Goal: Task Accomplishment & Management: Manage account settings

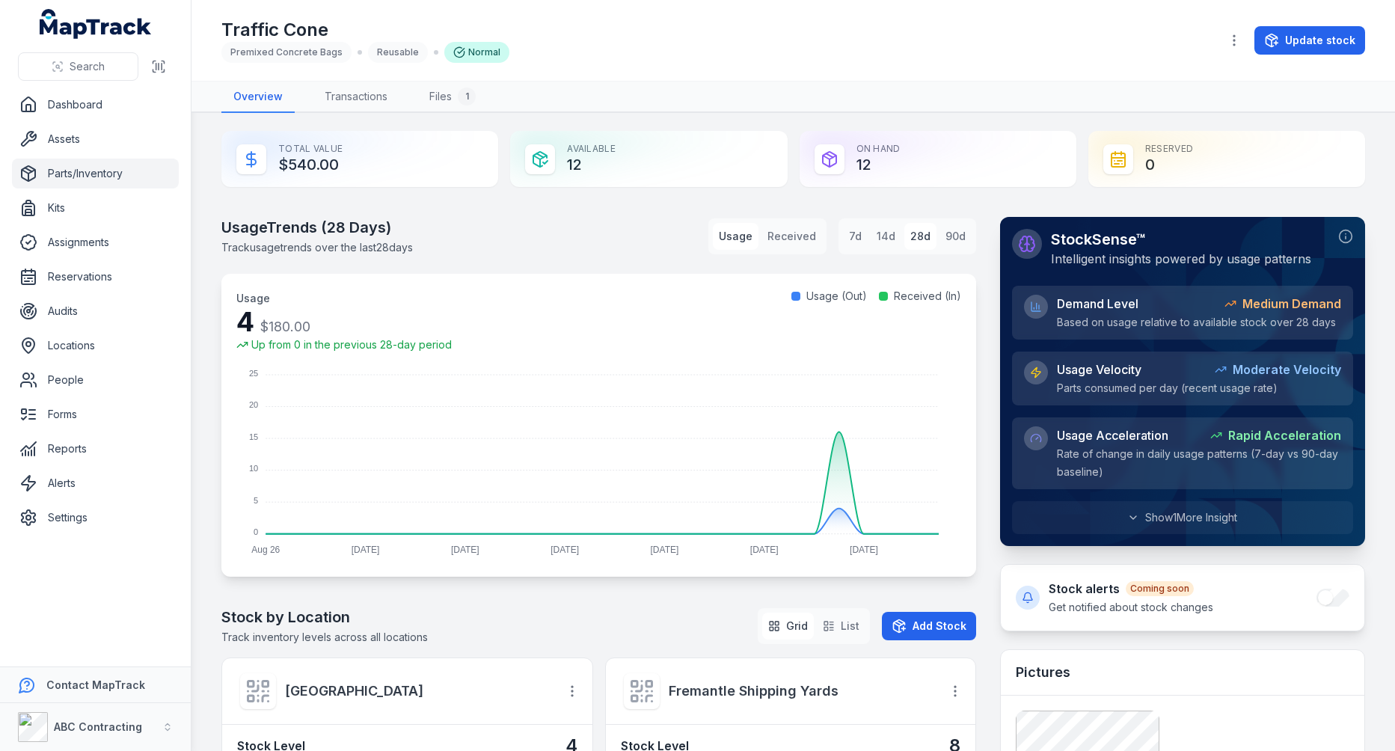
scroll to position [737, 0]
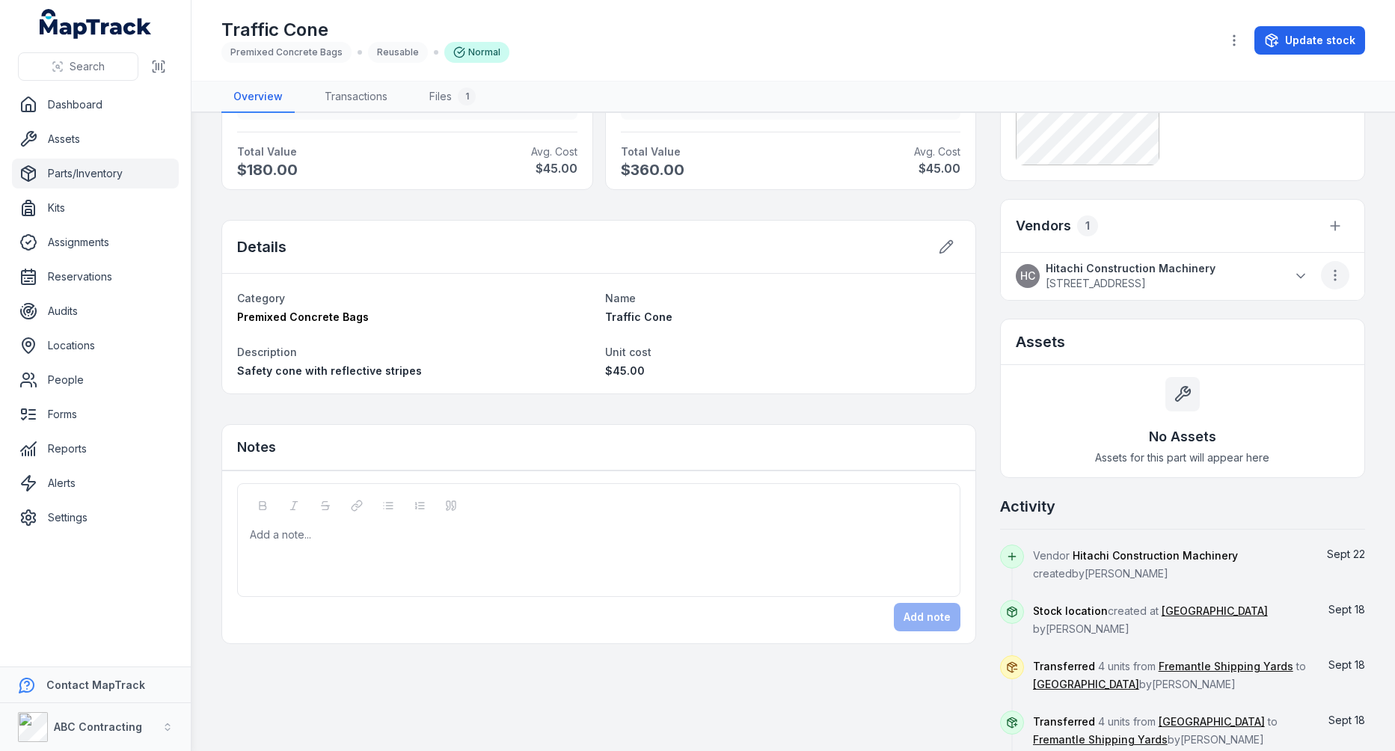
click at [1338, 275] on icon "button" at bounding box center [1335, 275] width 15 height 15
click at [1304, 275] on icon at bounding box center [1300, 276] width 15 height 15
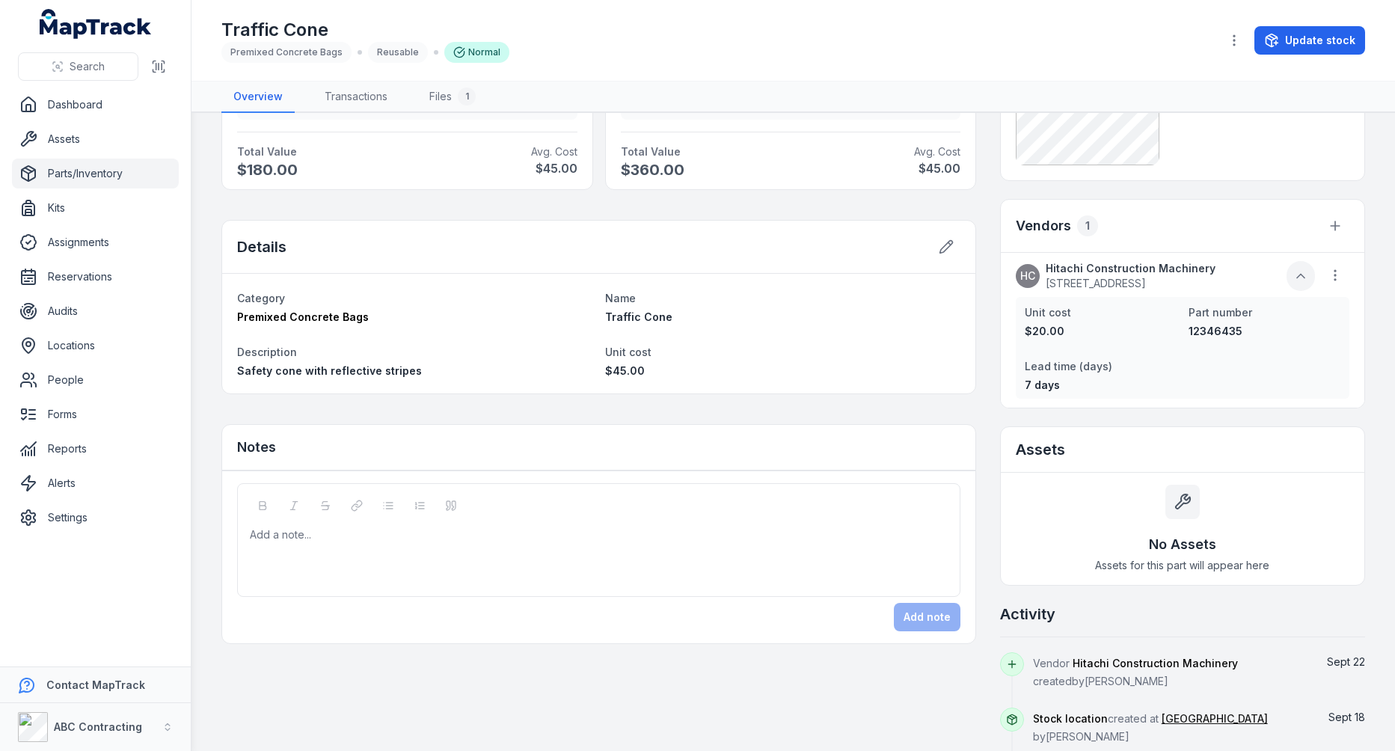
click at [1304, 275] on icon at bounding box center [1300, 276] width 15 height 15
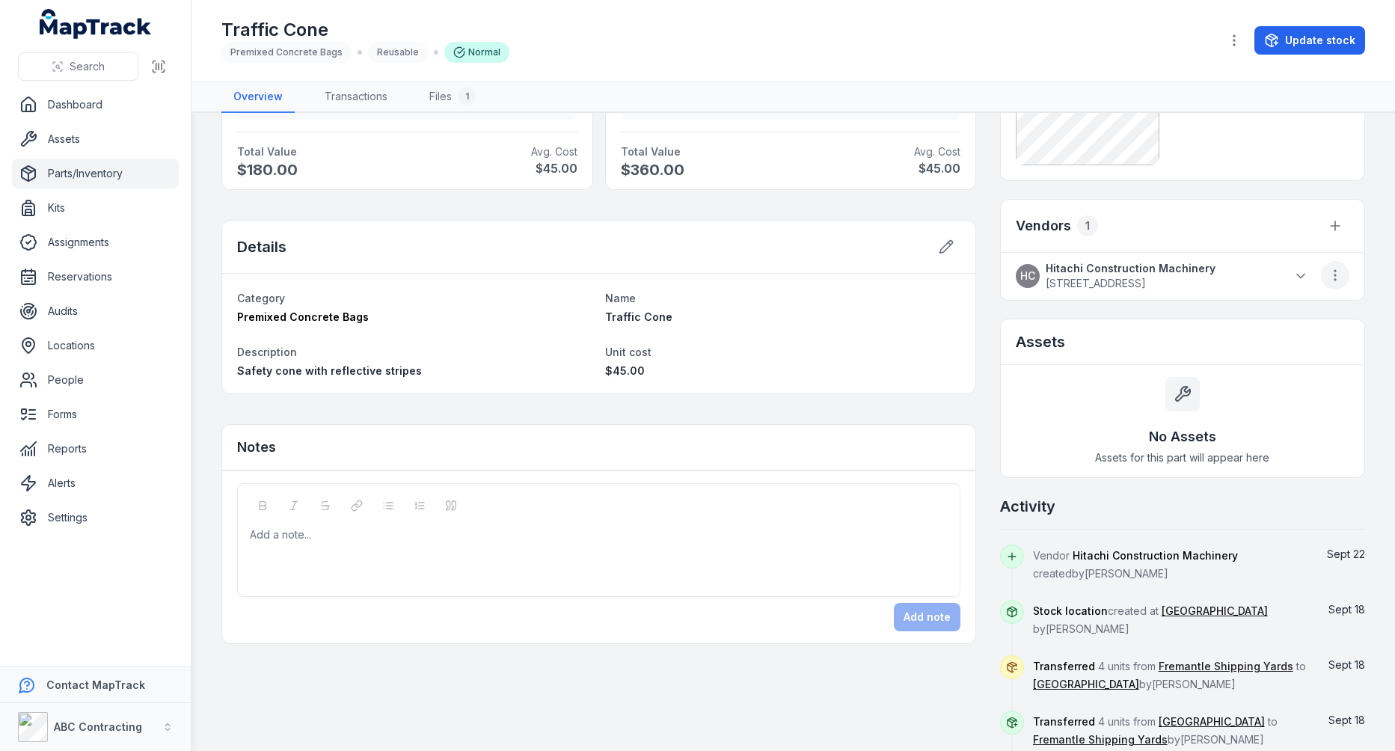
click at [1342, 276] on icon "button" at bounding box center [1335, 275] width 15 height 15
click at [1210, 270] on div "HC Hitachi Construction Machinery [STREET_ADDRESS]" at bounding box center [1183, 276] width 334 height 30
click at [1307, 271] on icon at bounding box center [1300, 276] width 15 height 15
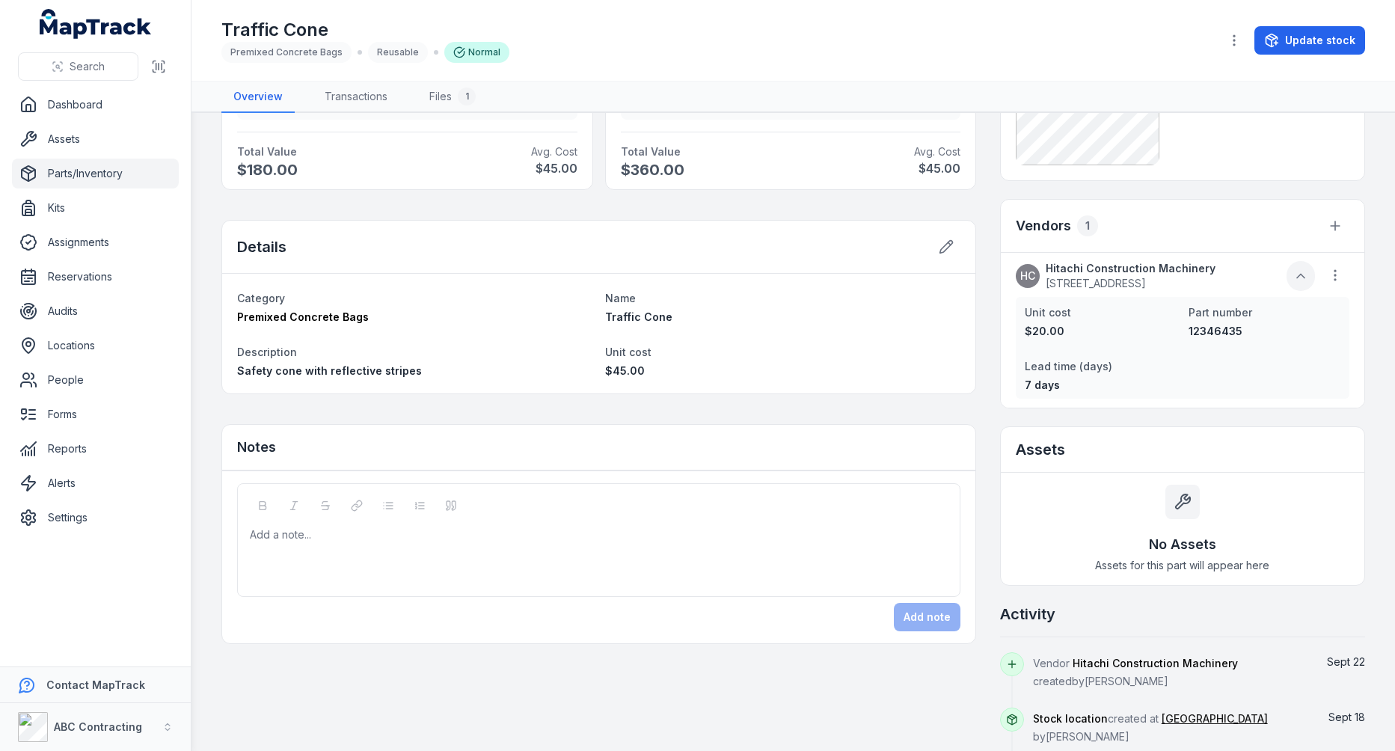
click at [1307, 271] on icon at bounding box center [1300, 276] width 15 height 15
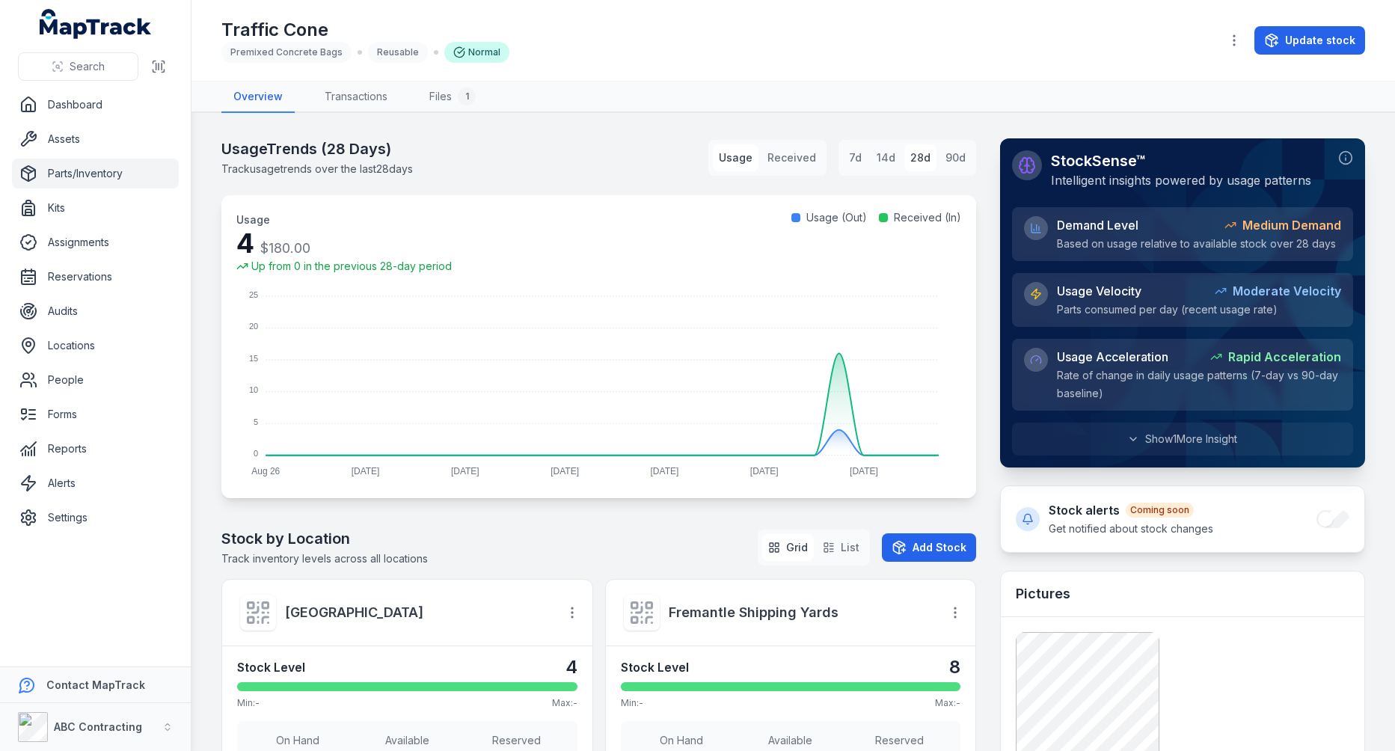
scroll to position [0, 0]
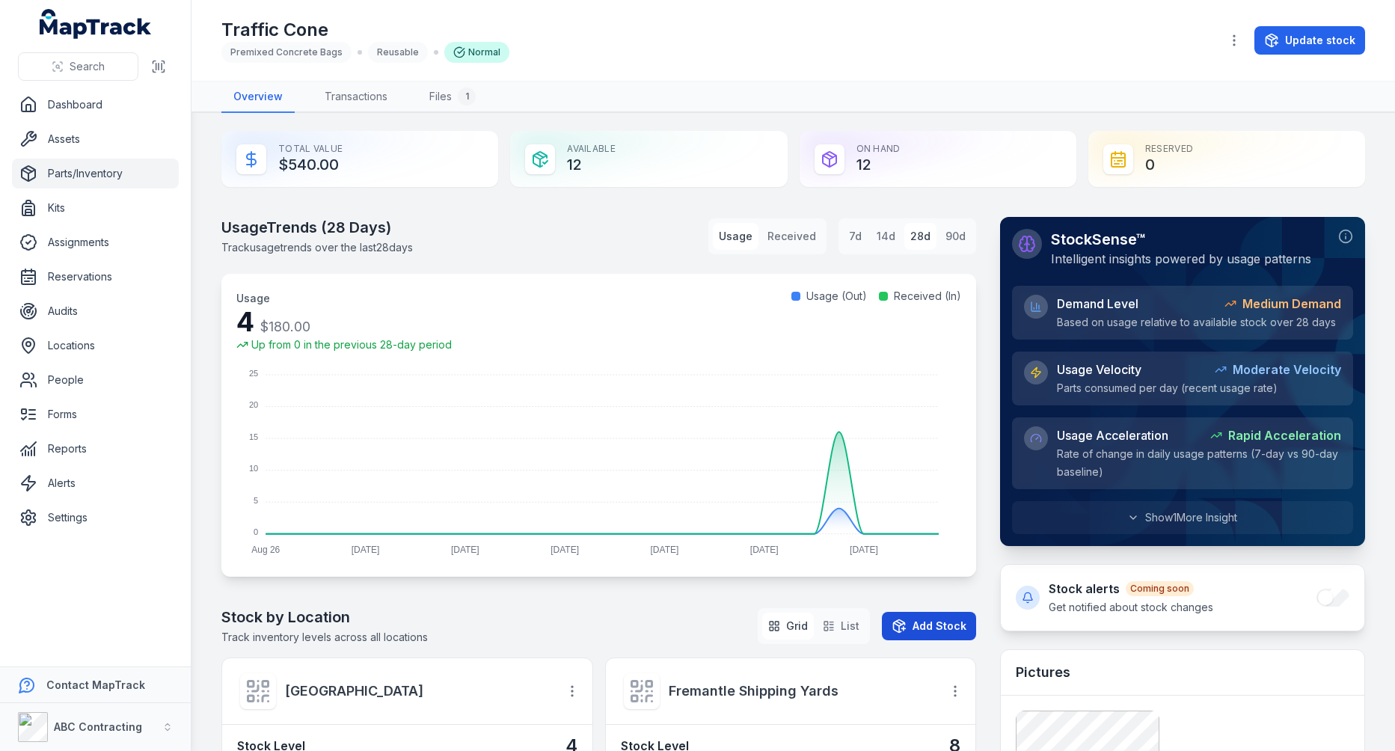
click at [913, 617] on button "Add Stock" at bounding box center [929, 626] width 94 height 28
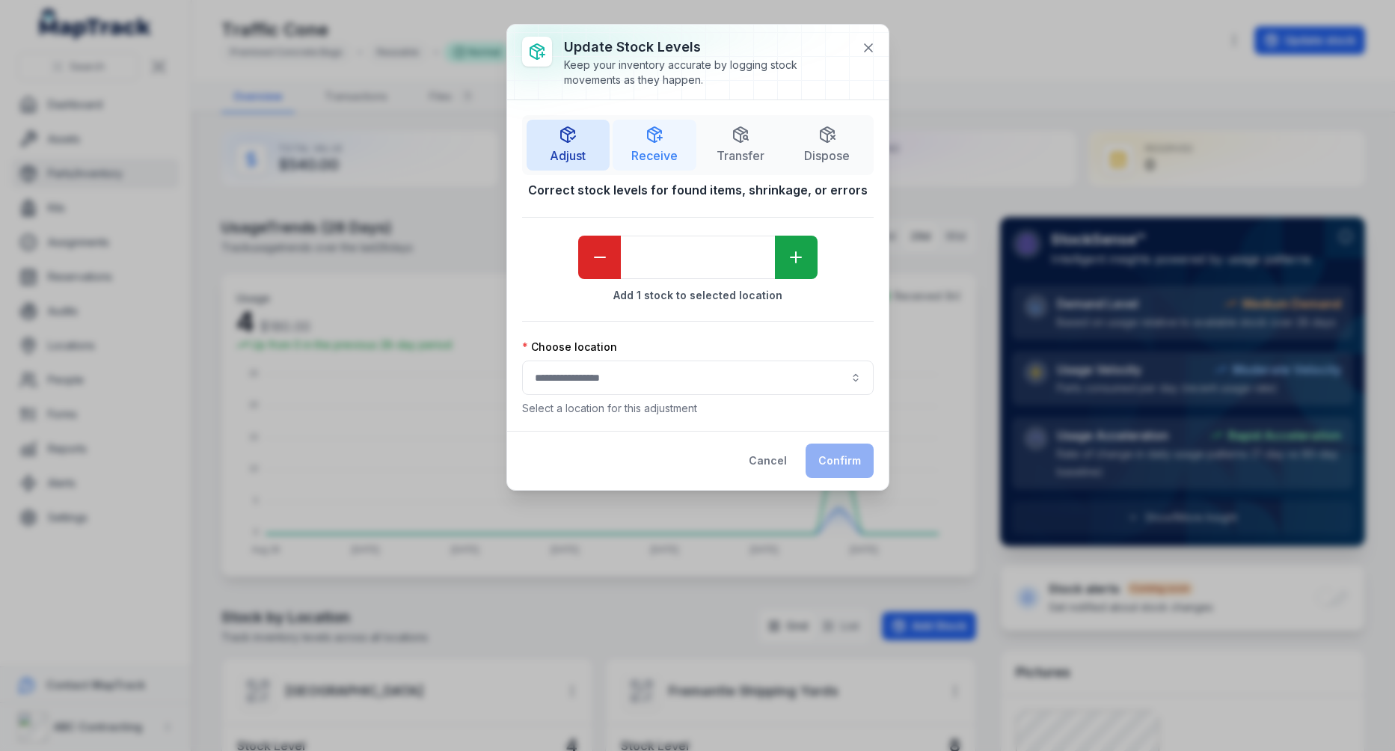
click at [659, 167] on button "Receive" at bounding box center [655, 145] width 84 height 51
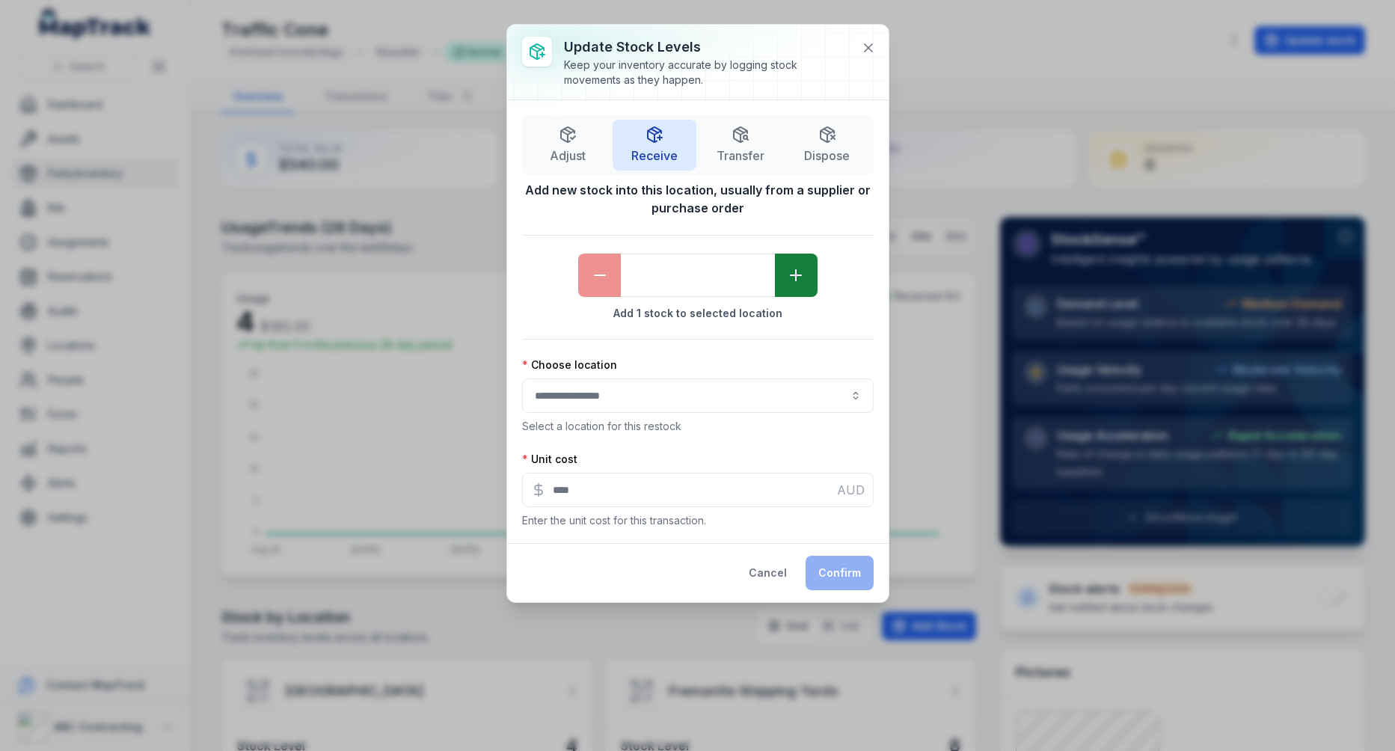
click at [791, 292] on button "button" at bounding box center [796, 275] width 43 height 43
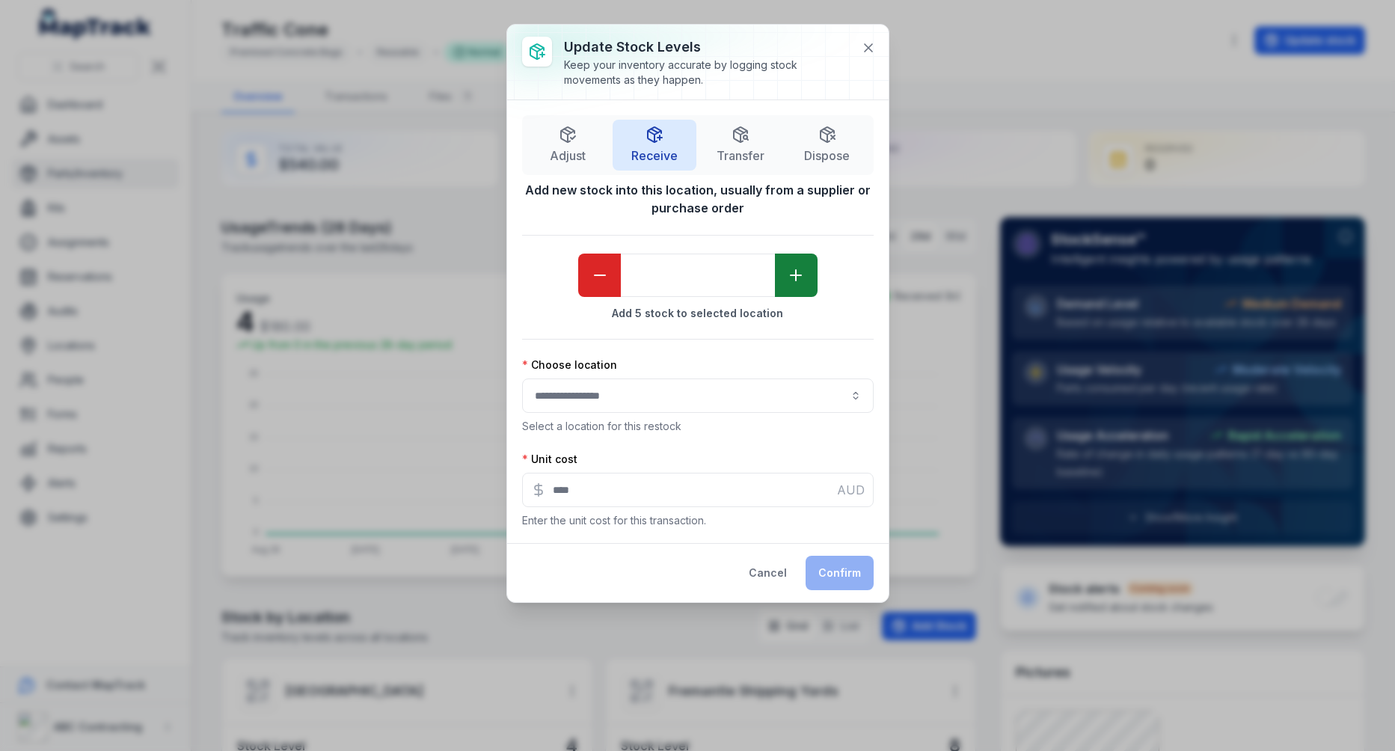
type input "*"
click at [872, 51] on icon at bounding box center [868, 47] width 7 height 7
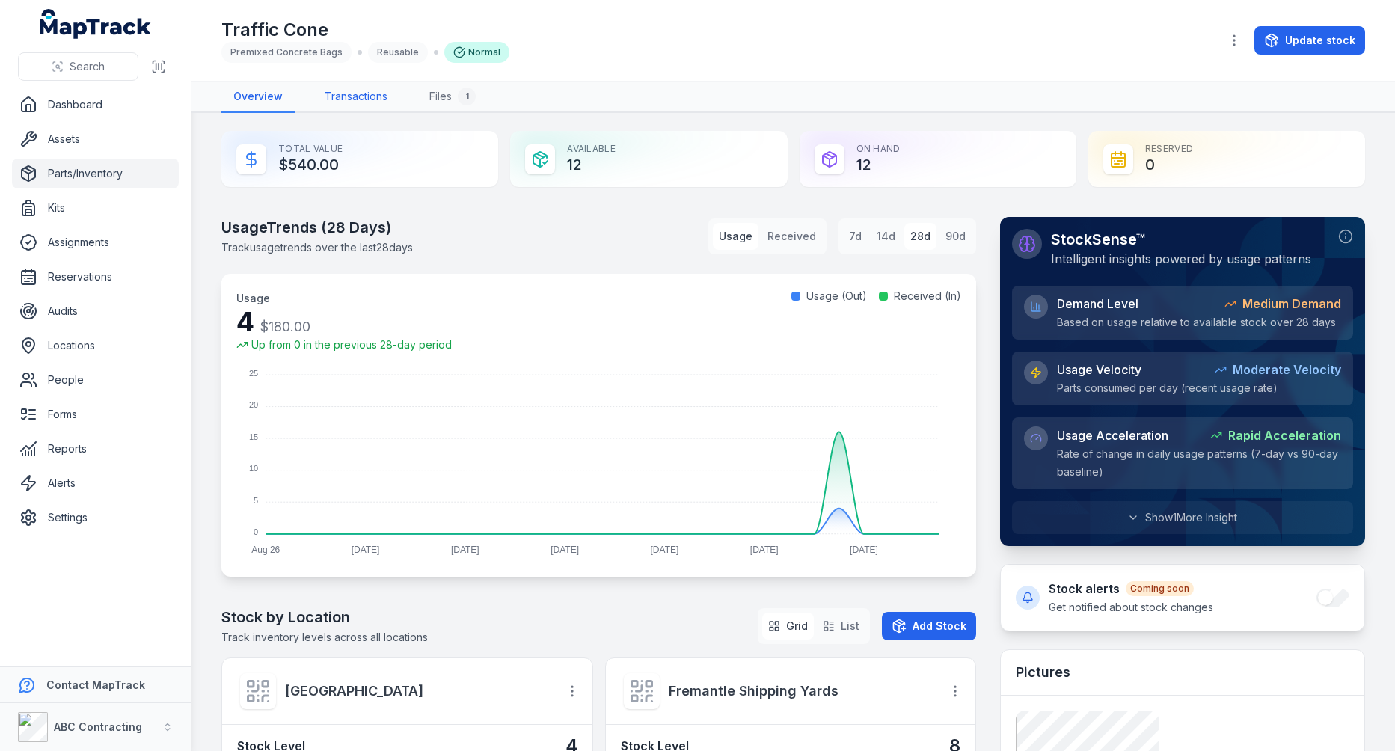
click at [359, 96] on link "Transactions" at bounding box center [356, 97] width 87 height 31
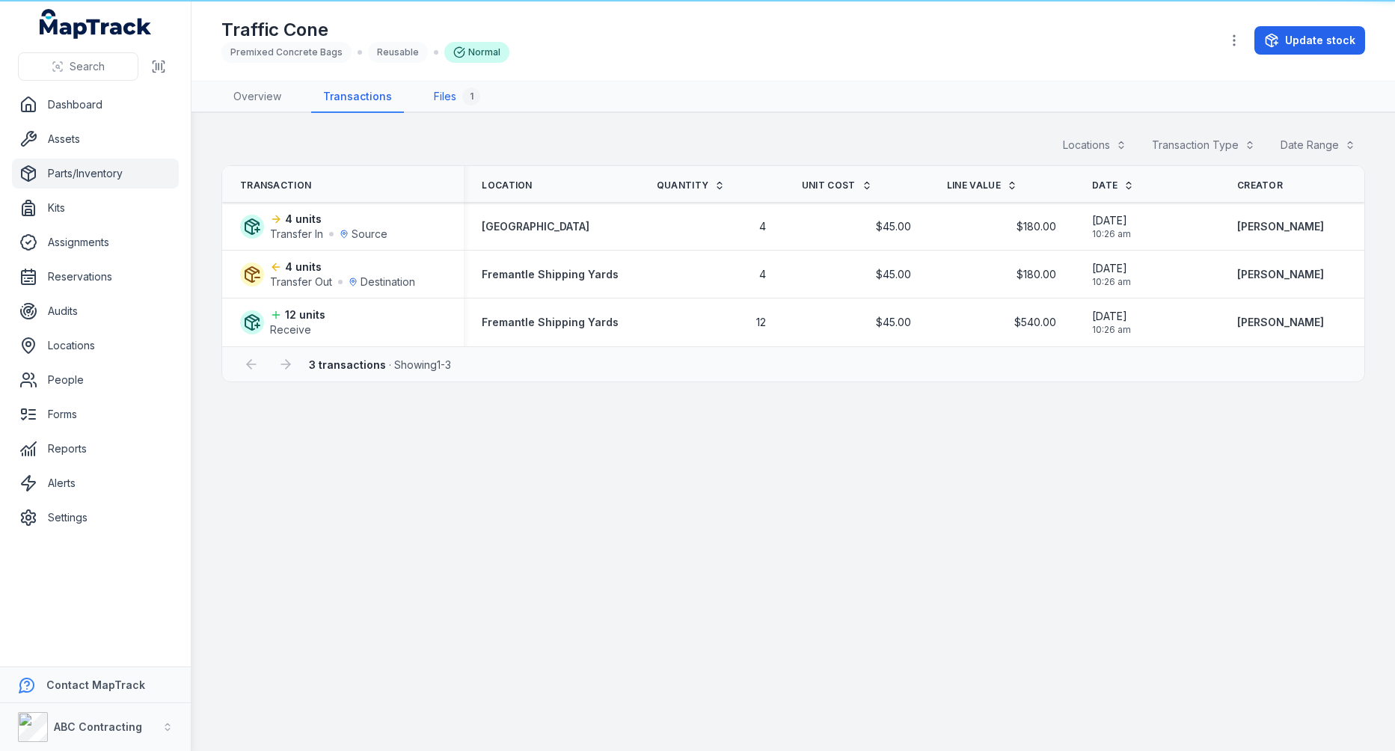
click at [448, 96] on link "Files 1" at bounding box center [457, 97] width 70 height 31
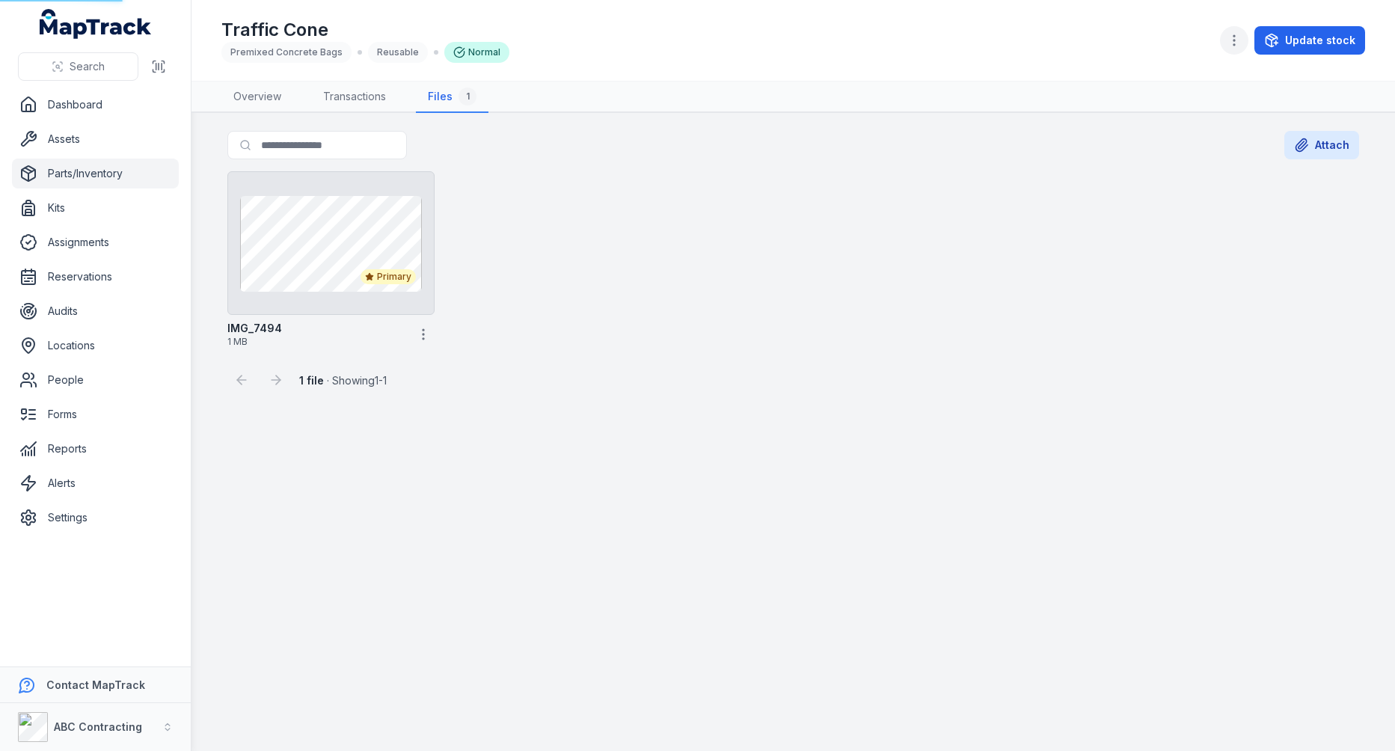
click at [1239, 46] on icon "button" at bounding box center [1234, 40] width 15 height 15
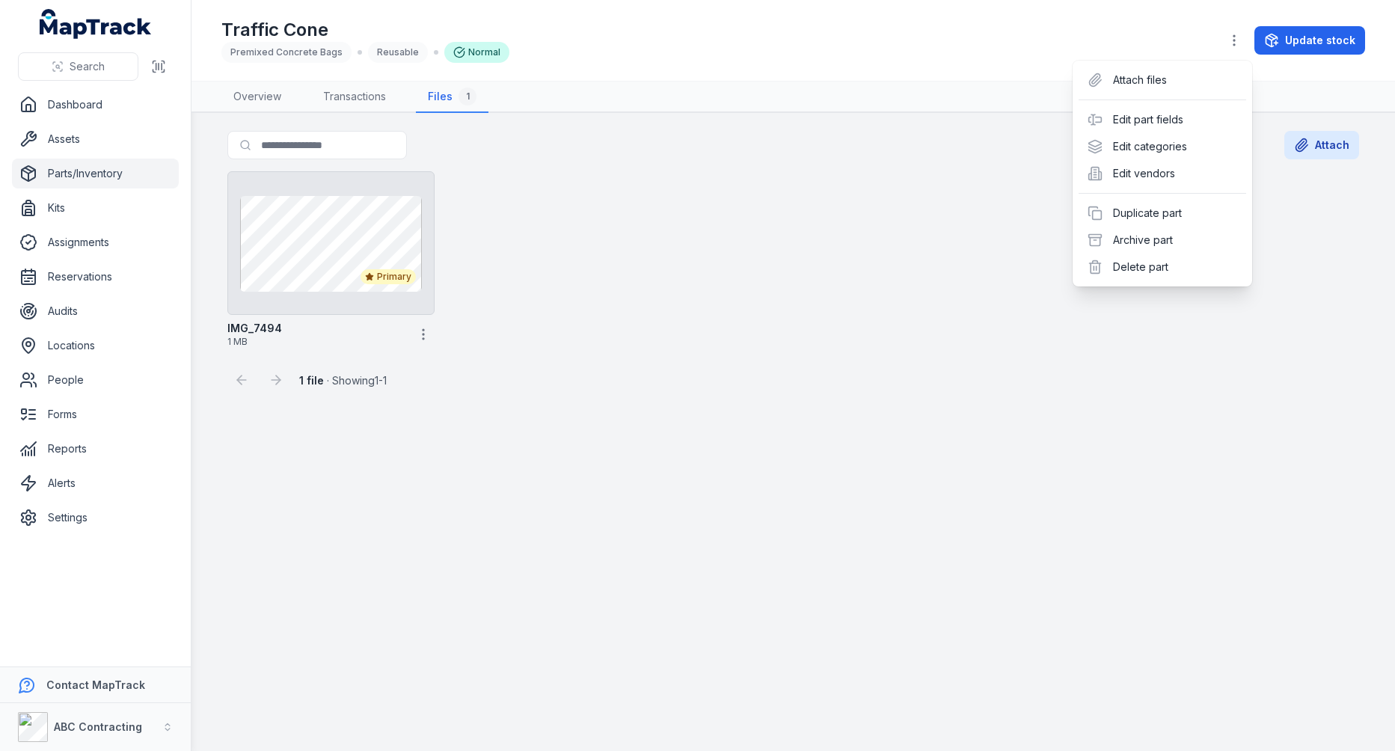
click at [1277, 49] on div "Update stock" at bounding box center [1292, 40] width 145 height 28
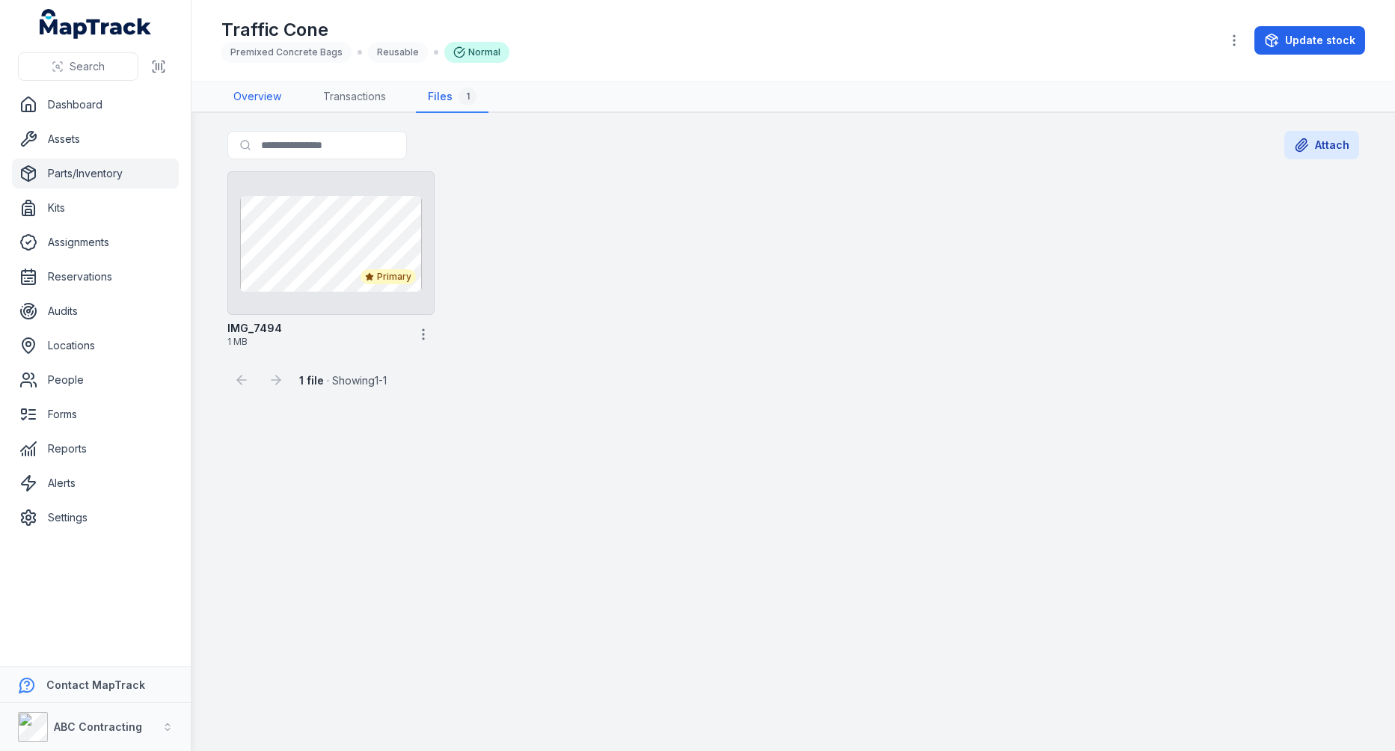
click at [272, 105] on link "Overview" at bounding box center [257, 97] width 72 height 31
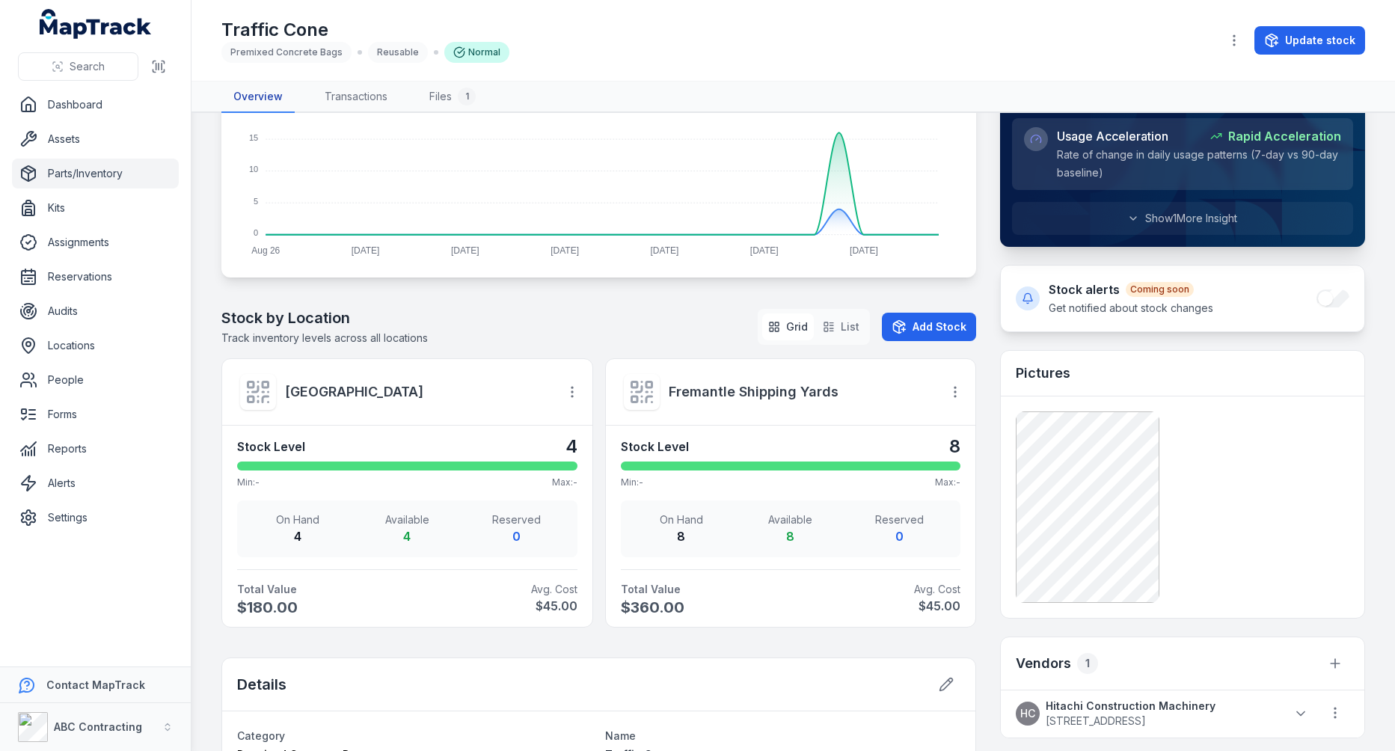
scroll to position [203, 0]
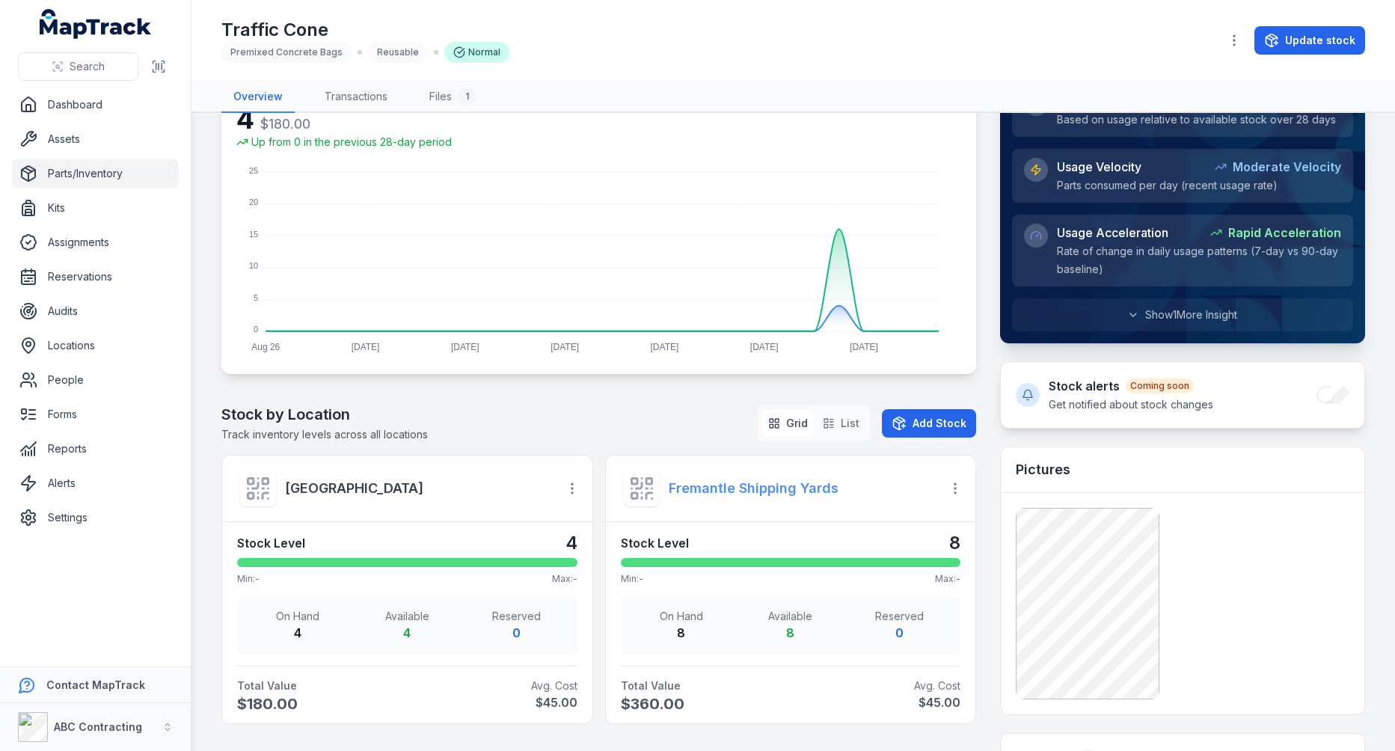
click at [799, 489] on strong "Fremantle Shipping Yards" at bounding box center [799, 488] width 261 height 21
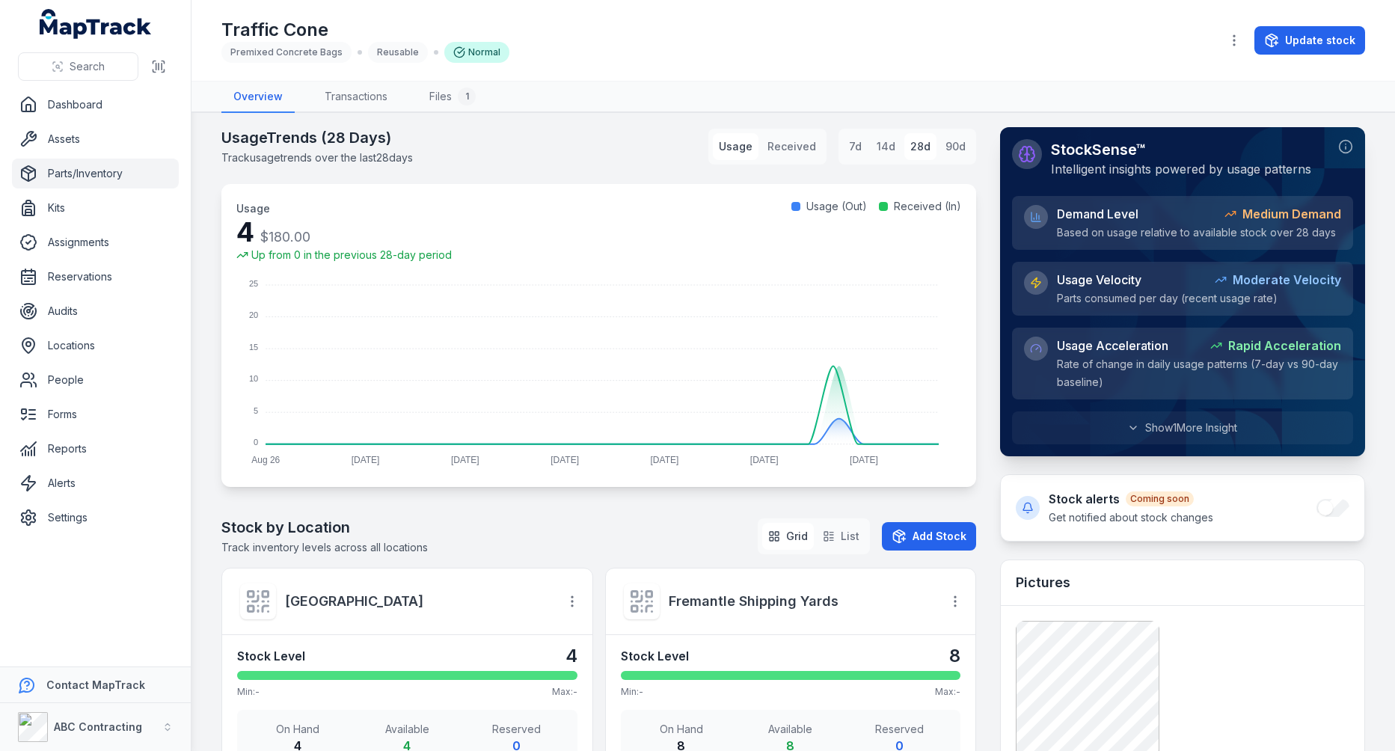
scroll to position [227, 0]
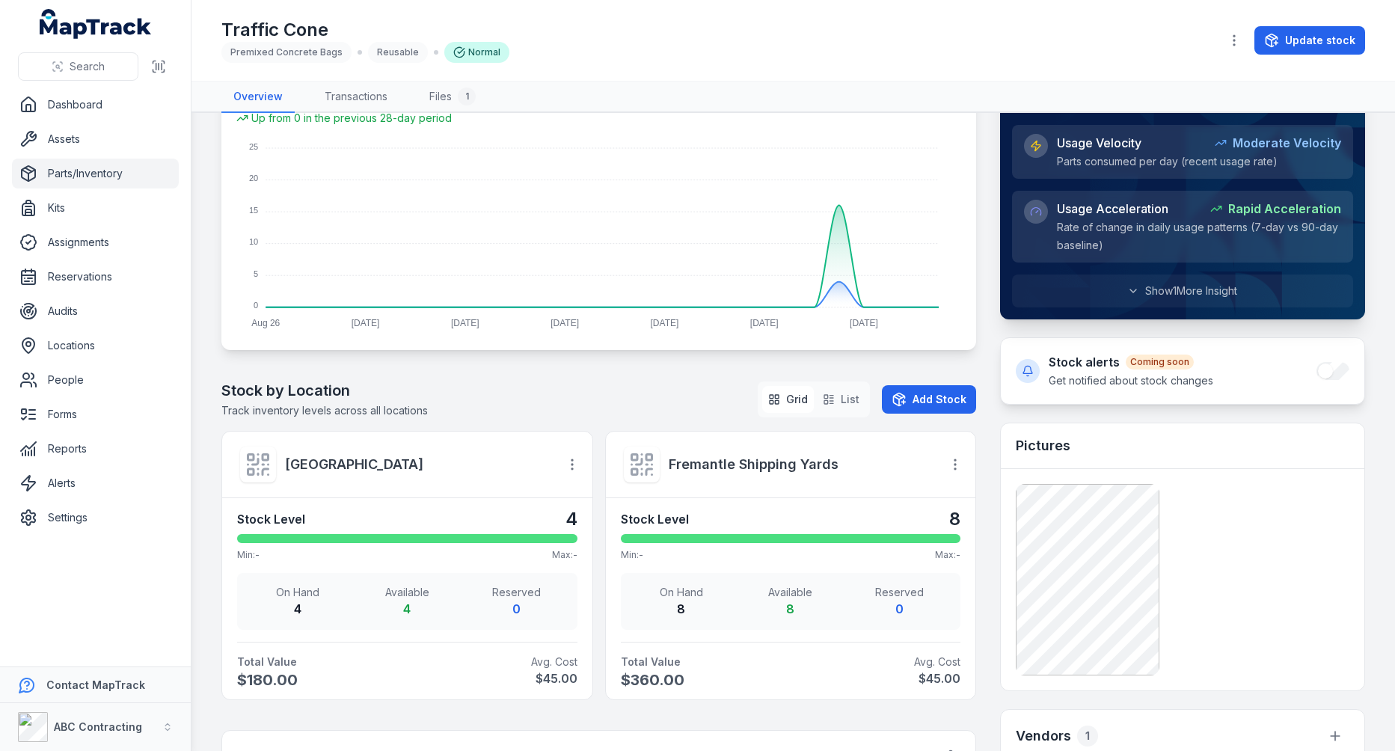
click at [793, 523] on div "Stock Level 8" at bounding box center [791, 519] width 340 height 24
click at [948, 464] on icon "button" at bounding box center [955, 464] width 15 height 15
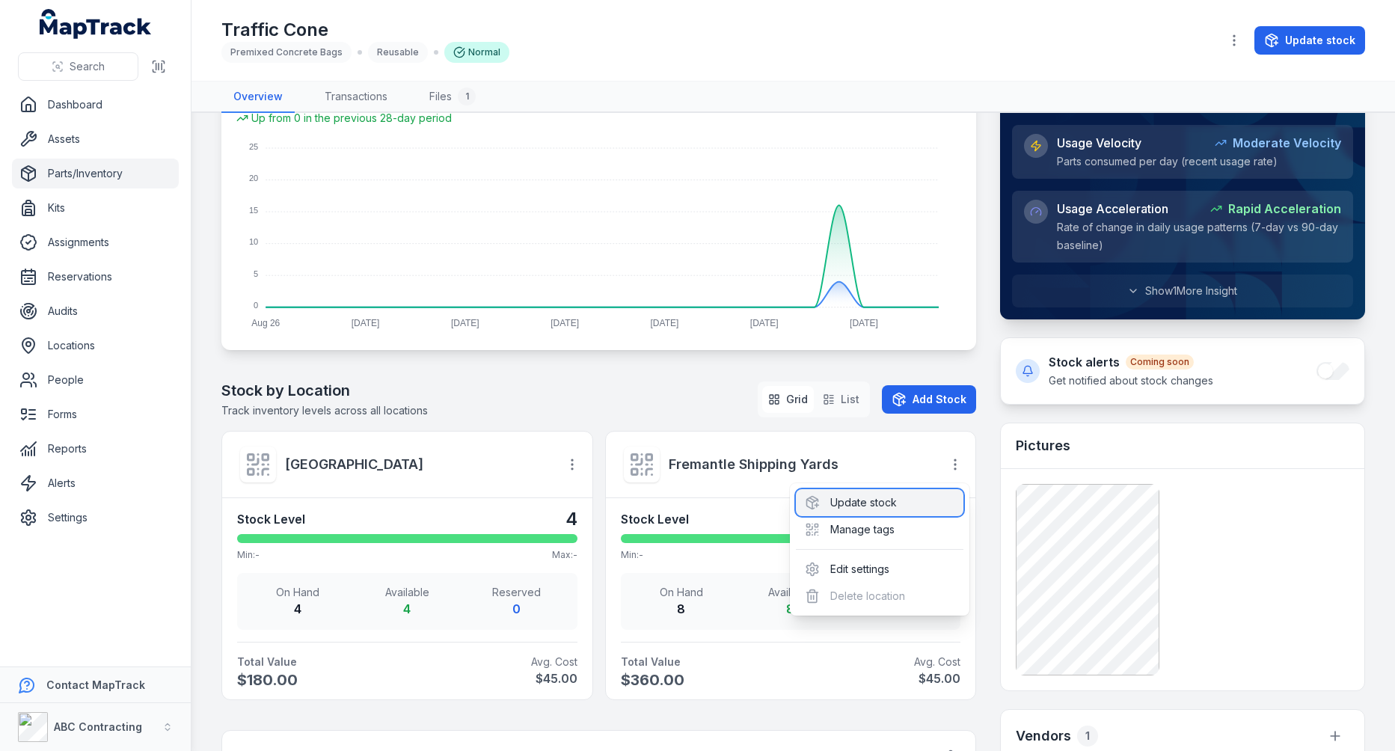
click at [933, 498] on div "Update stock" at bounding box center [880, 502] width 168 height 27
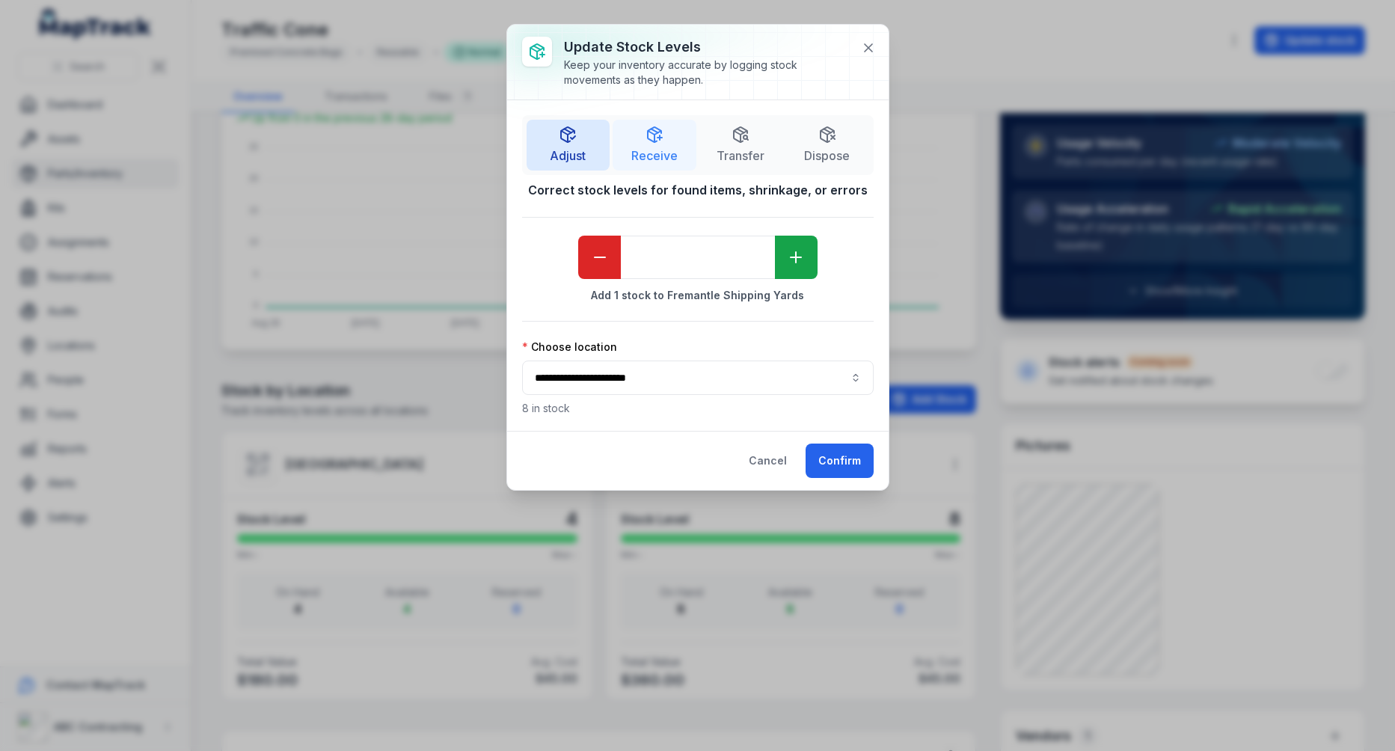
click at [646, 156] on span "Receive" at bounding box center [654, 156] width 46 height 18
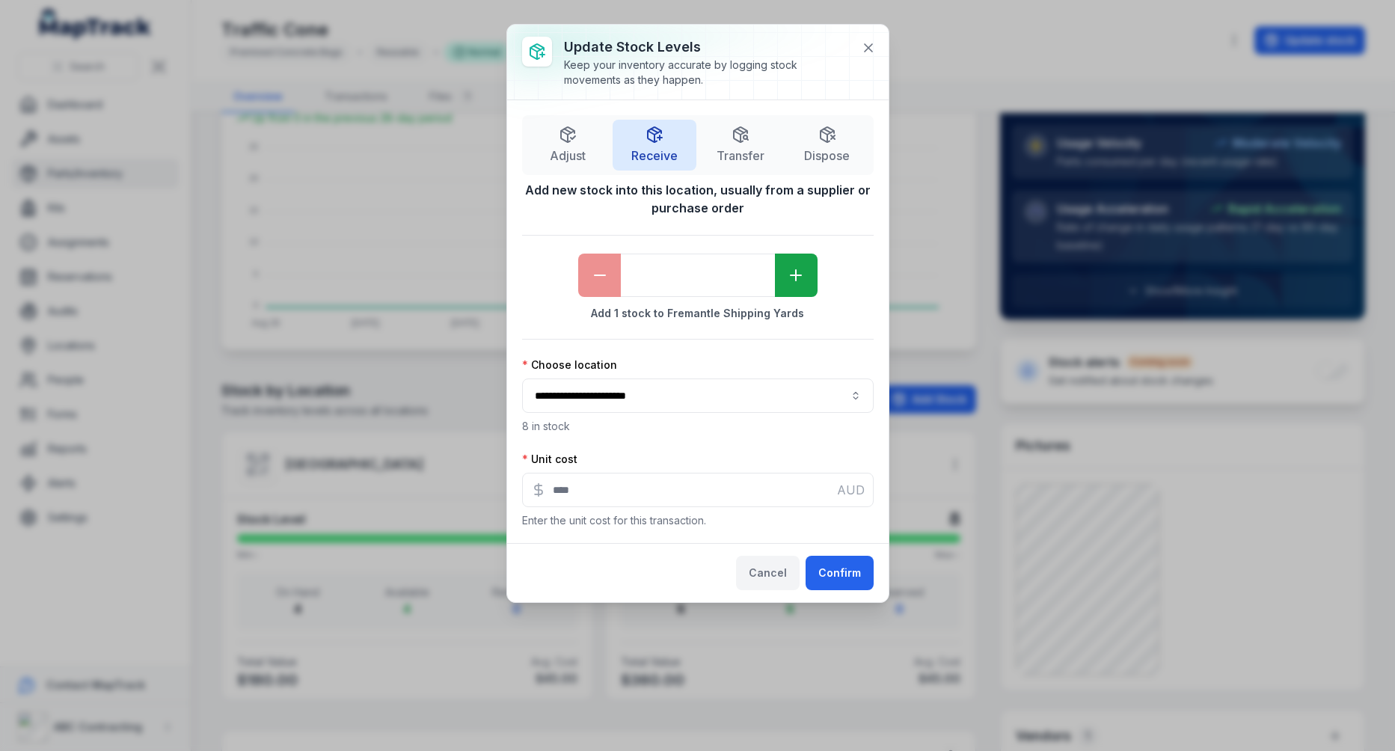
click at [777, 568] on button "Cancel" at bounding box center [768, 573] width 64 height 34
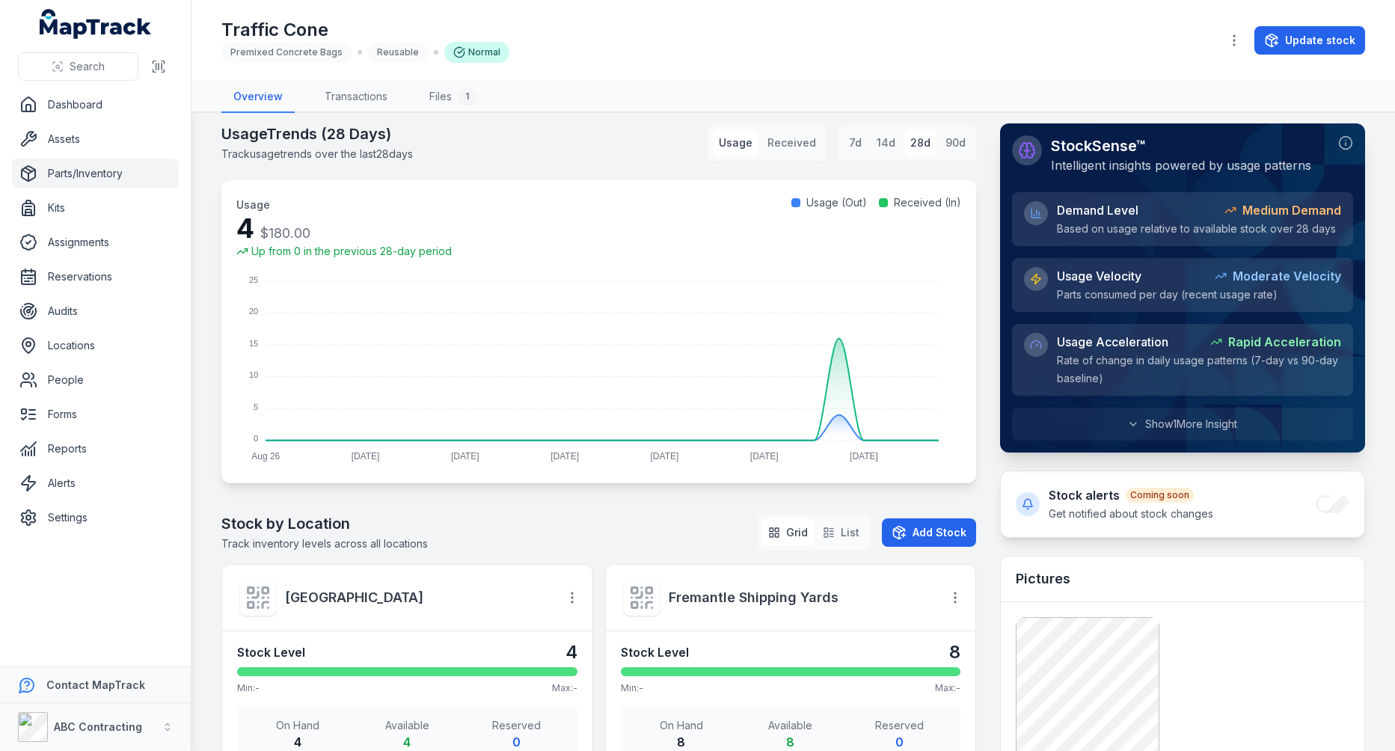
scroll to position [0, 0]
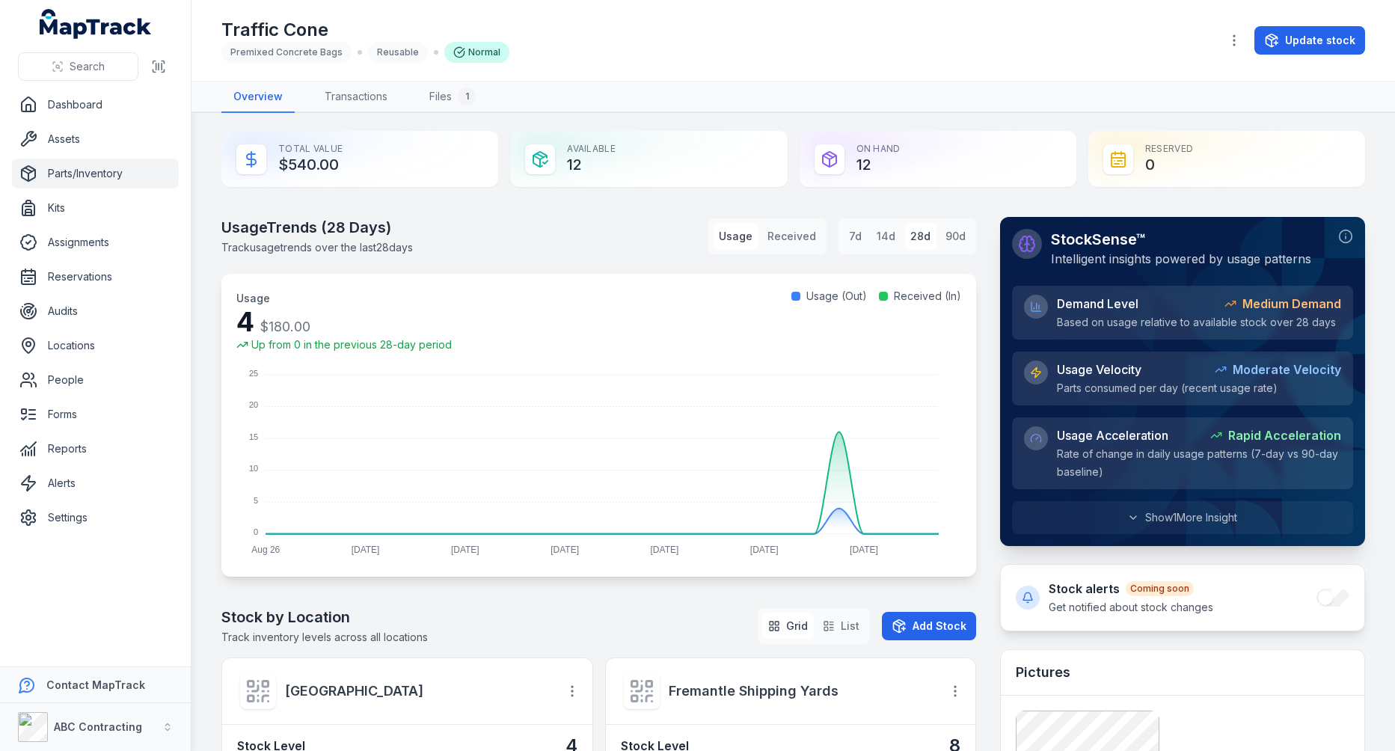
click at [362, 224] on h2 "Usage Trends ( 28 Days)" at bounding box center [316, 227] width 191 height 21
click at [537, 224] on div "Usage Trends ( 28 Days) Track usage trends over the last 28 days Usage Received…" at bounding box center [598, 236] width 755 height 39
click at [380, 97] on link "Transactions" at bounding box center [356, 97] width 87 height 31
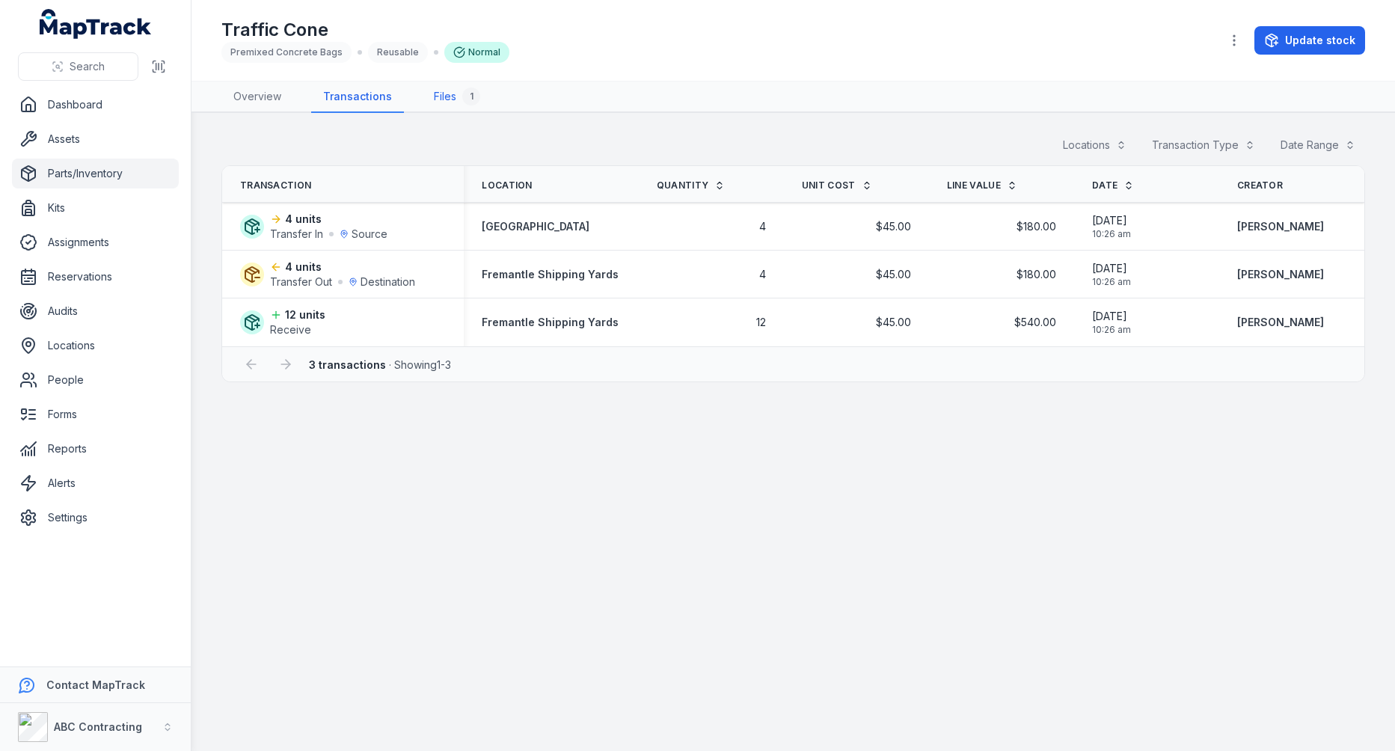
click at [456, 97] on link "Files 1" at bounding box center [457, 97] width 70 height 31
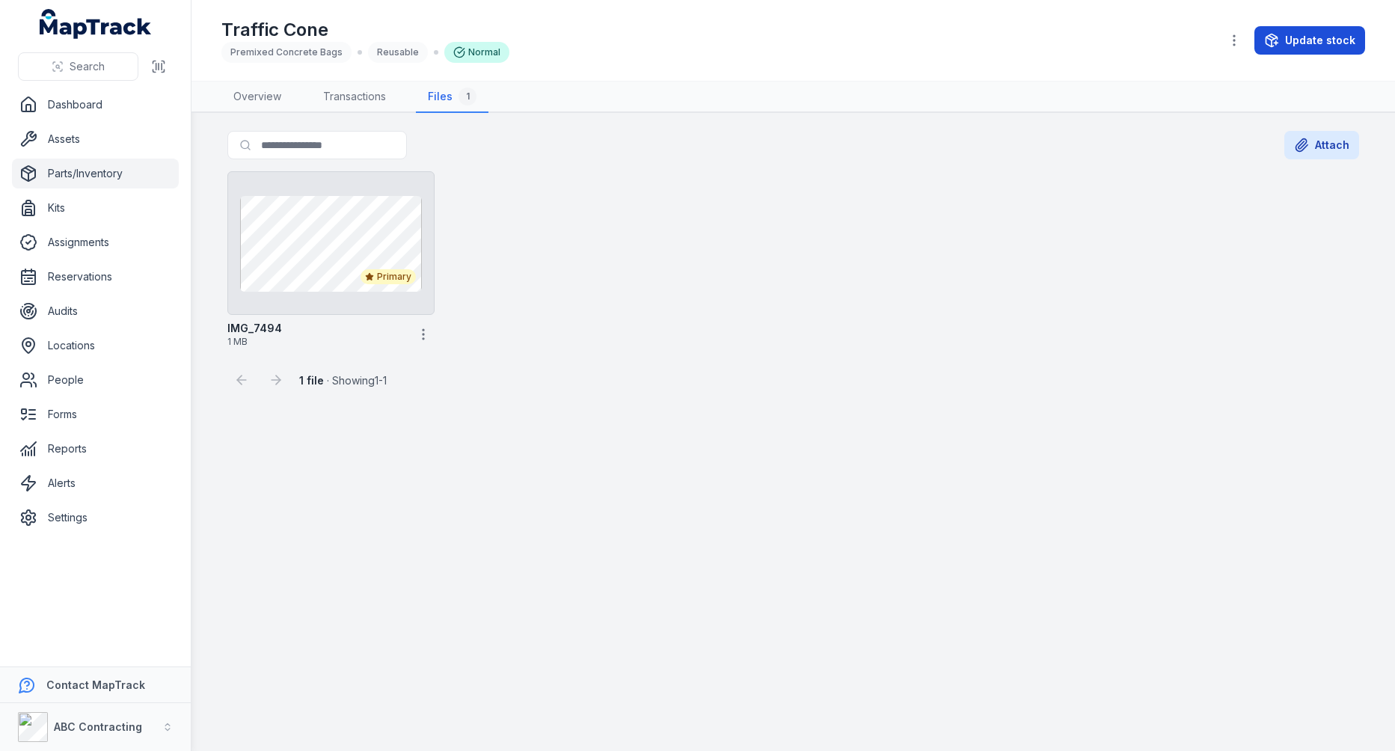
click at [1269, 45] on icon at bounding box center [1271, 40] width 15 height 15
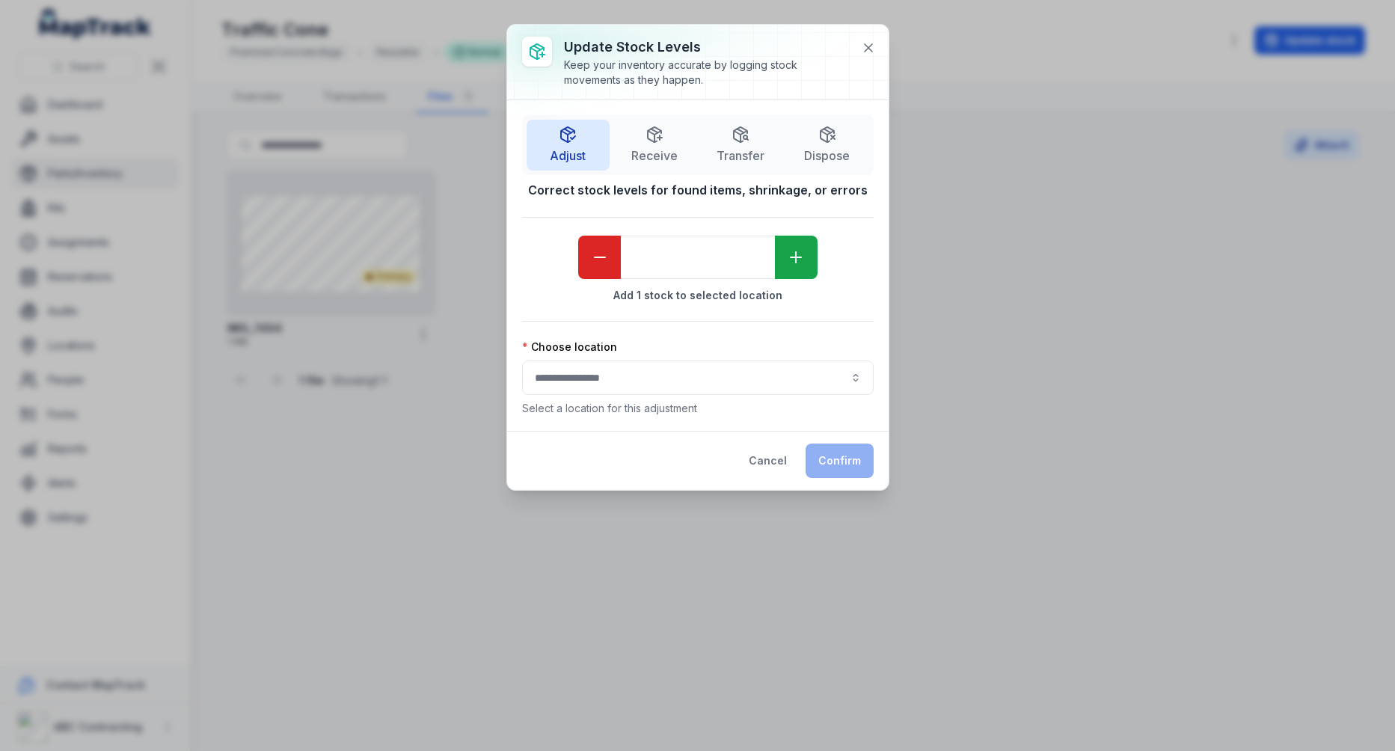
click at [874, 46] on icon at bounding box center [868, 47] width 15 height 15
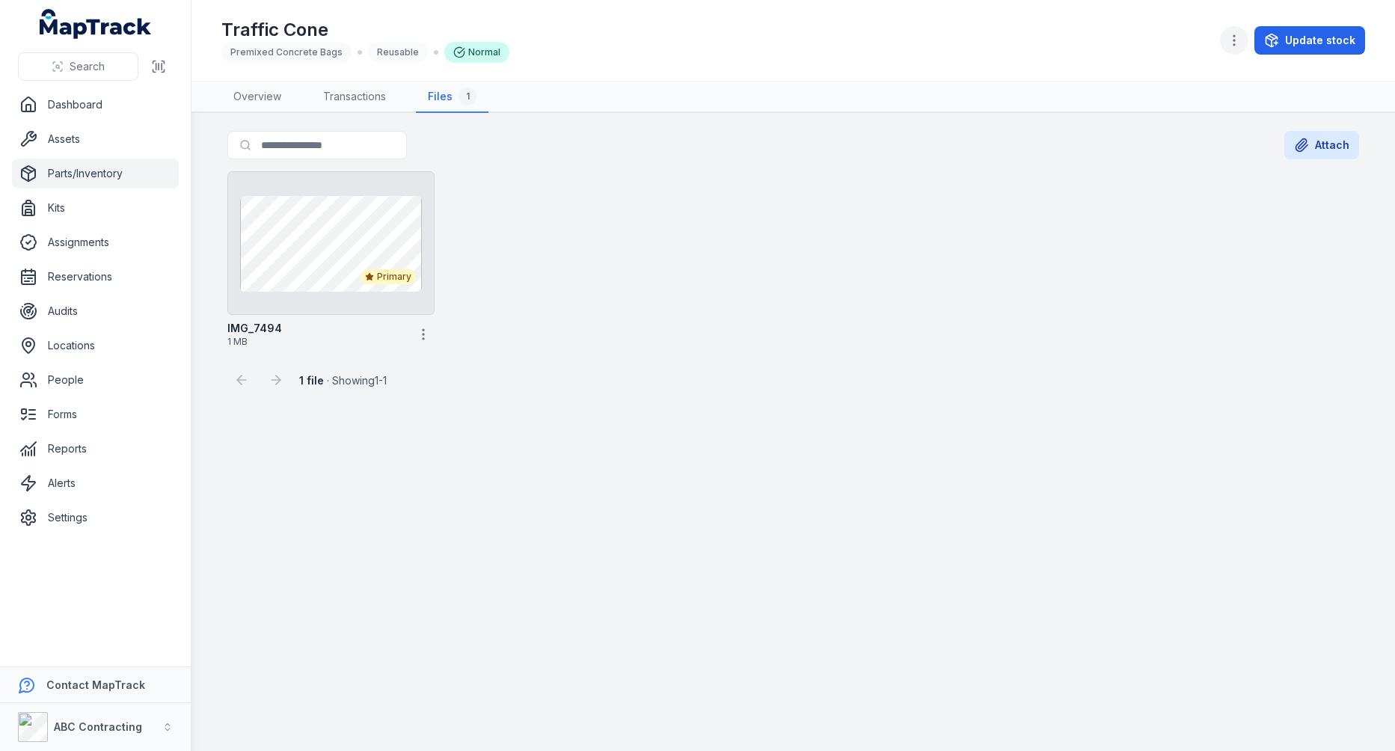
click at [1226, 37] on button "button" at bounding box center [1234, 40] width 28 height 28
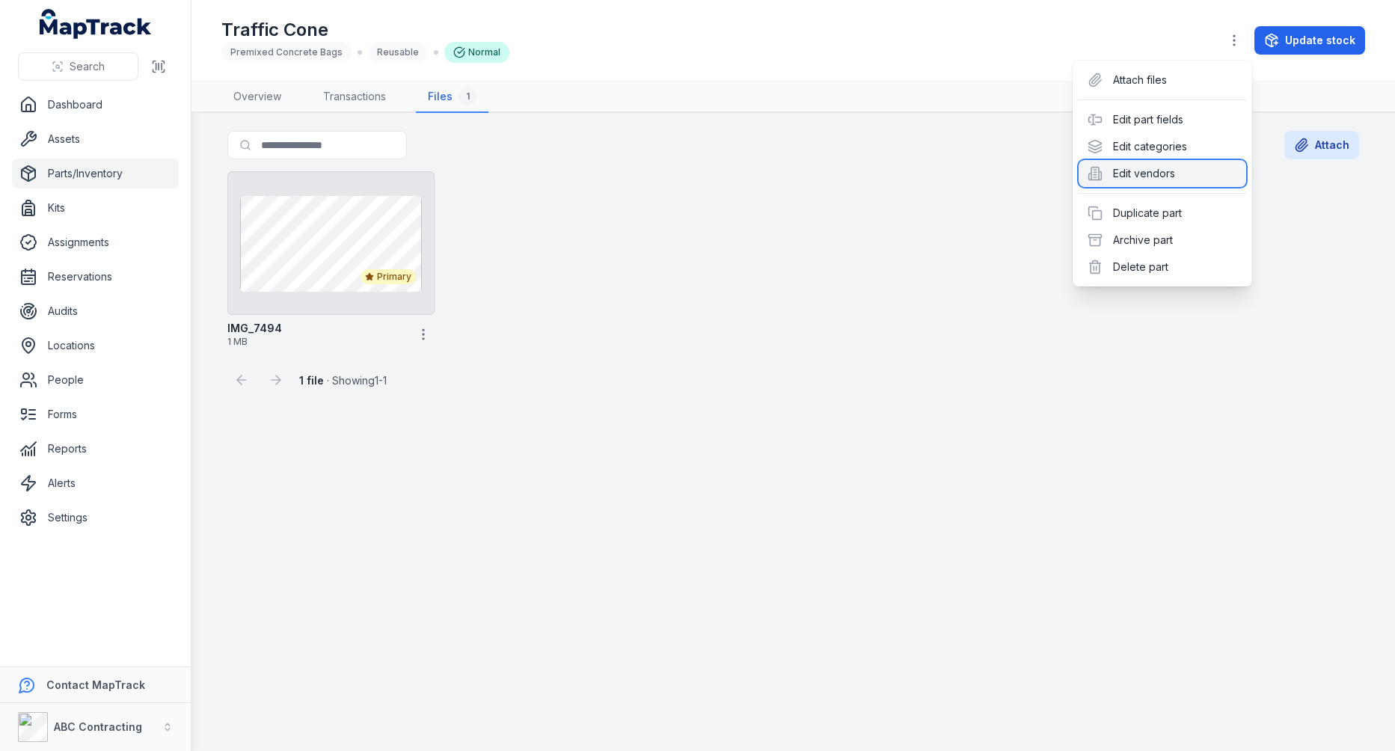
click at [1183, 160] on div "Edit vendors" at bounding box center [1163, 173] width 168 height 27
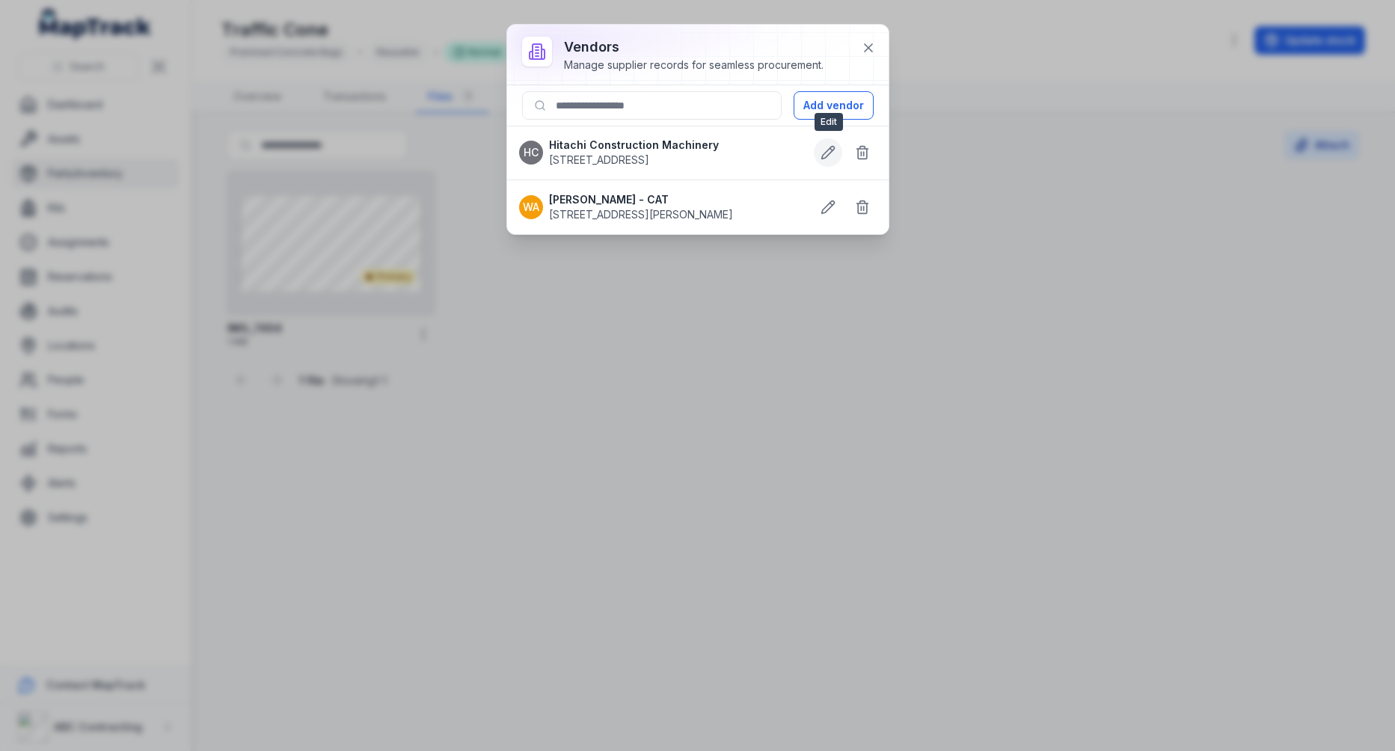
click at [826, 150] on icon at bounding box center [828, 152] width 15 height 15
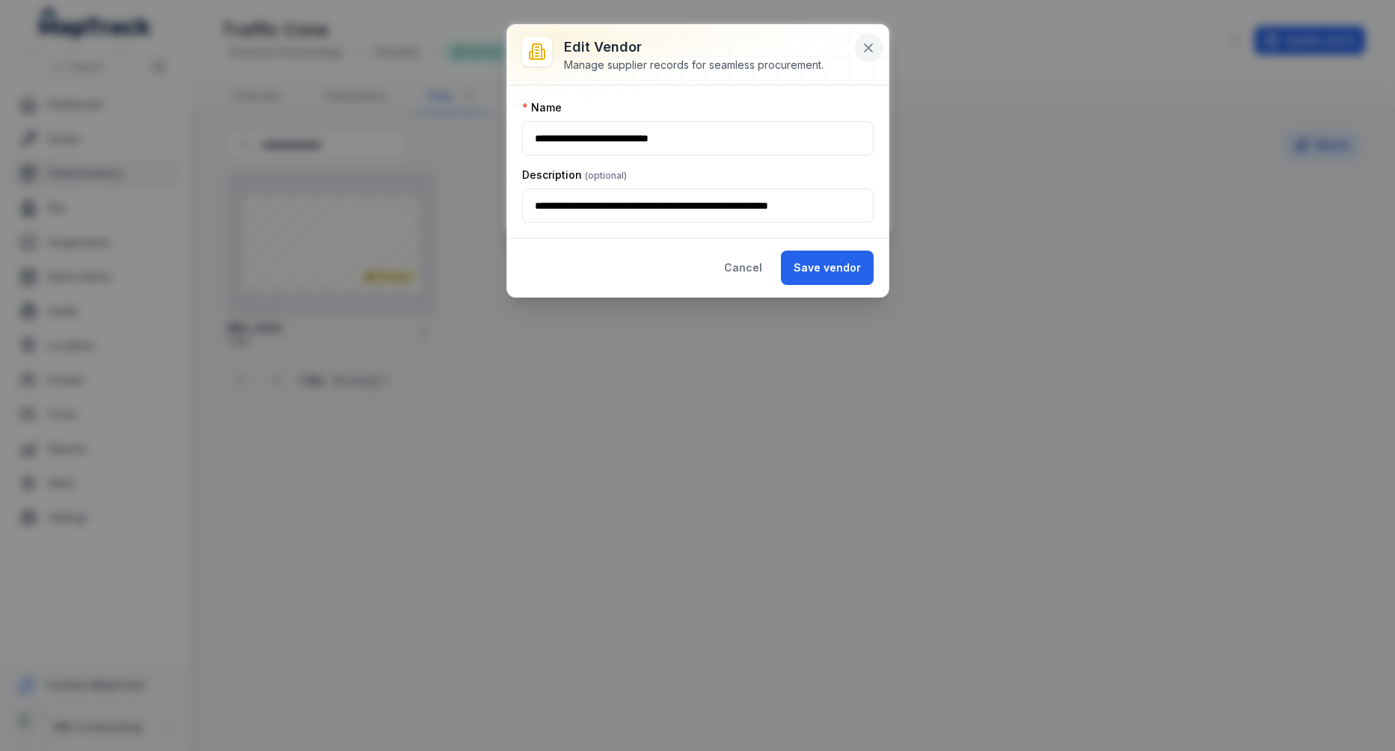
click at [867, 54] on icon at bounding box center [868, 47] width 15 height 15
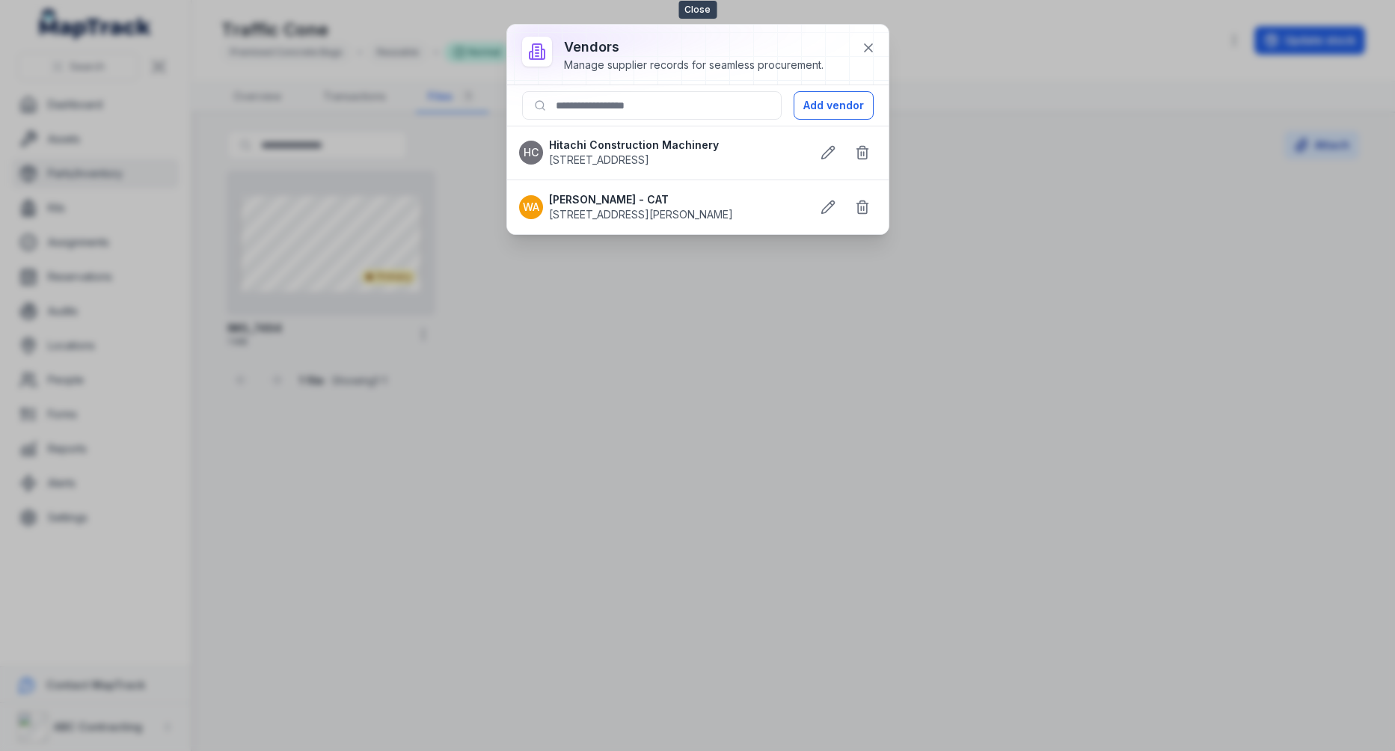
click at [867, 54] on icon at bounding box center [868, 47] width 15 height 15
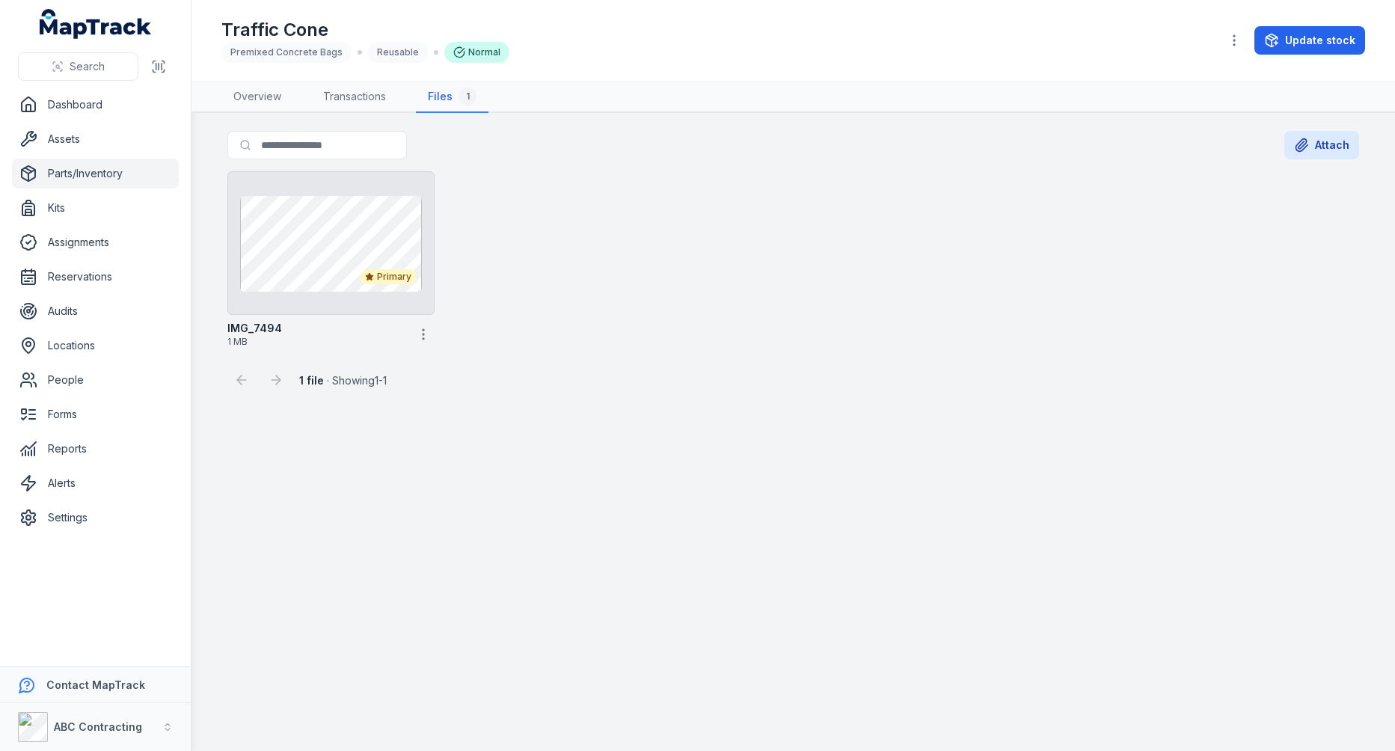
click at [1284, 143] on div "Search for files Attach" at bounding box center [793, 148] width 1132 height 34
click at [1025, 161] on div "Search for files Attach" at bounding box center [793, 148] width 1132 height 34
click at [287, 88] on link "Overview" at bounding box center [257, 97] width 72 height 31
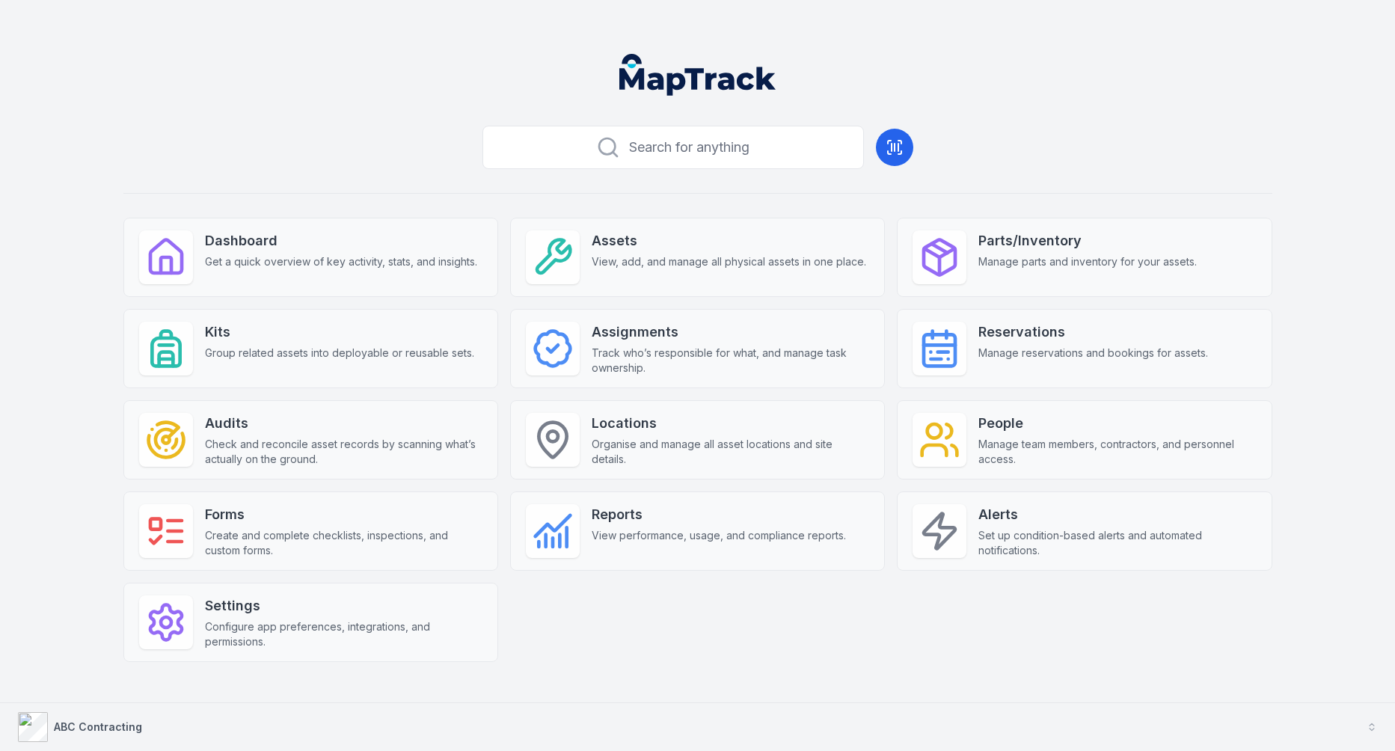
click at [459, 736] on button "ABC Contracting" at bounding box center [697, 727] width 1395 height 48
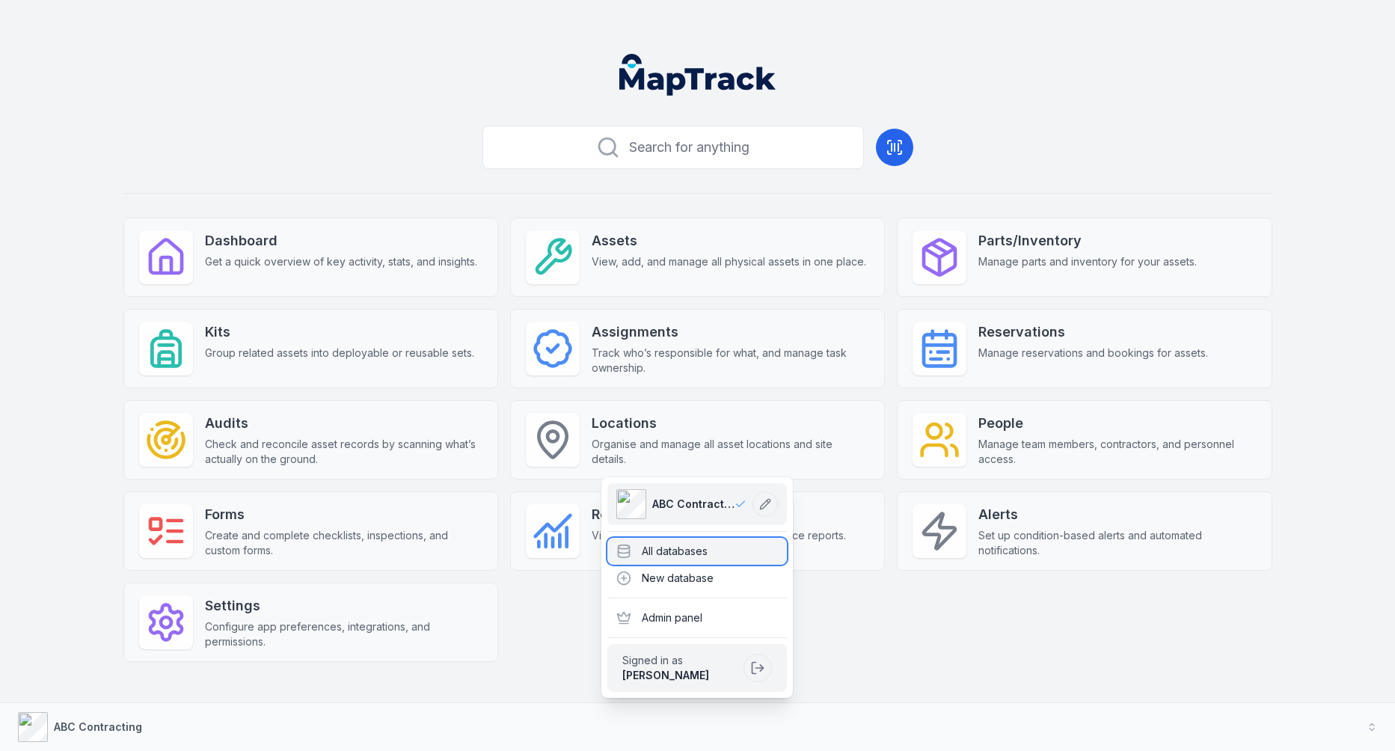
click at [688, 563] on div "All databases" at bounding box center [697, 551] width 180 height 27
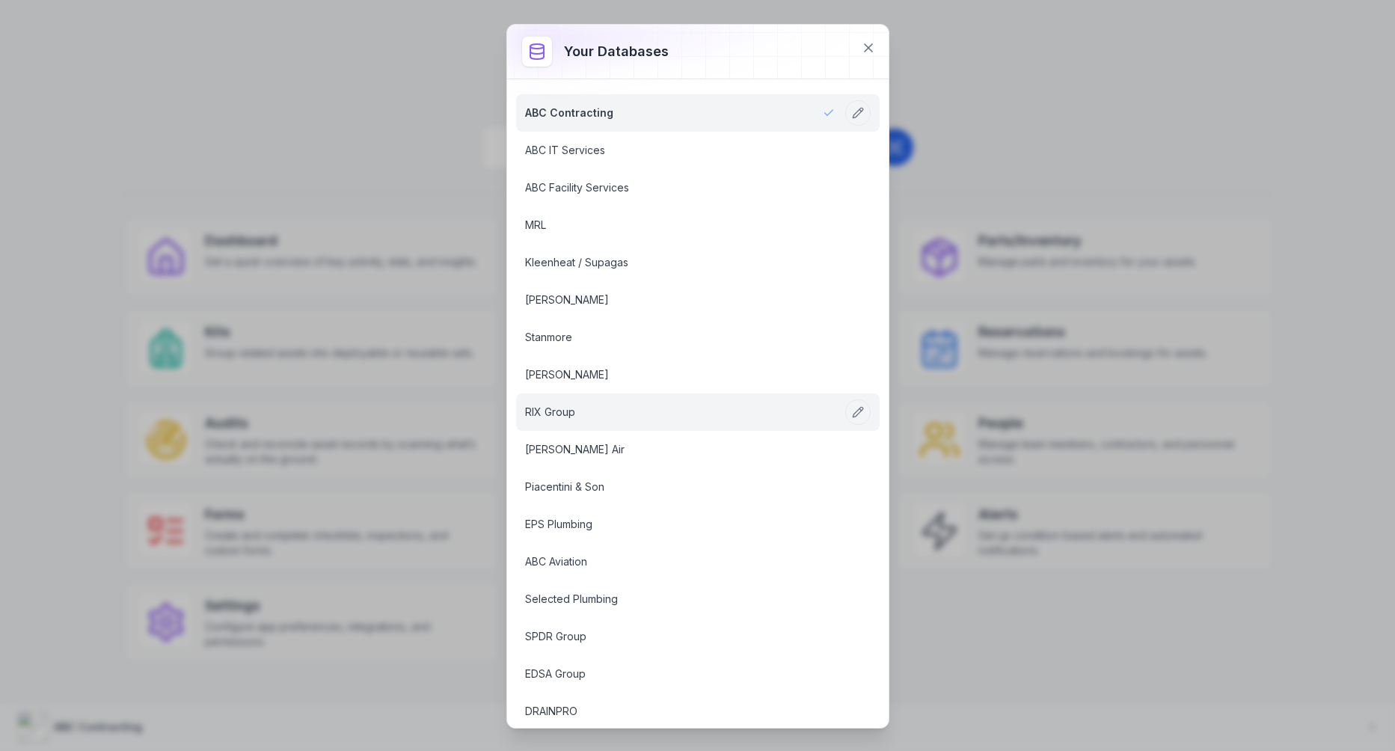
click at [713, 405] on link "RIX Group" at bounding box center [680, 412] width 310 height 15
